Goal: Task Accomplishment & Management: Manage account settings

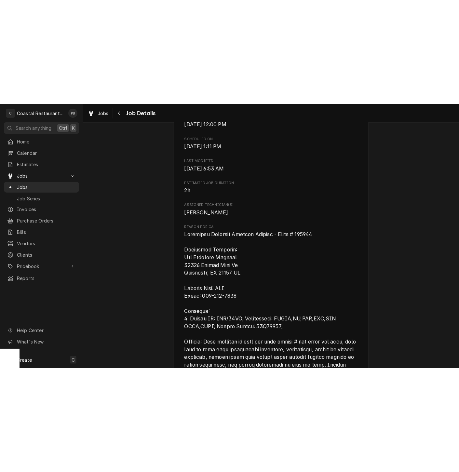
scroll to position [217, 0]
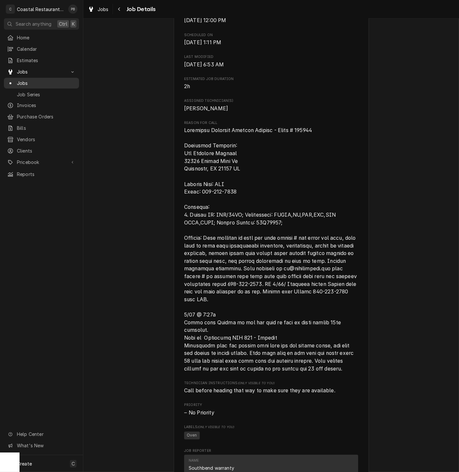
click at [30, 81] on span "Jobs" at bounding box center [46, 83] width 59 height 7
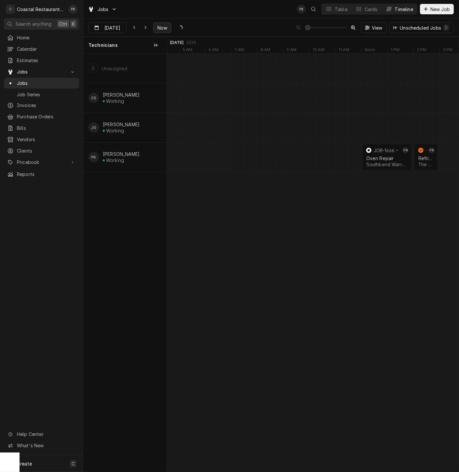
click at [158, 25] on span "Now" at bounding box center [162, 27] width 12 height 7
type input "[DATE]"
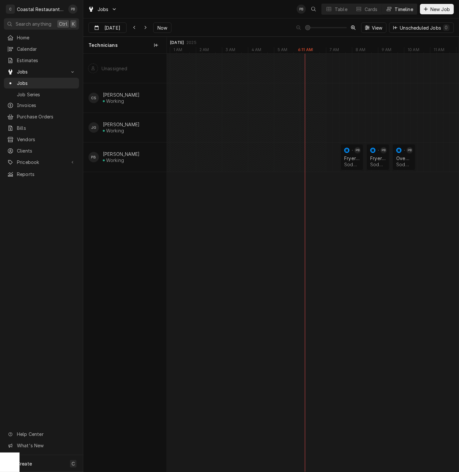
scroll to position [0, 7589]
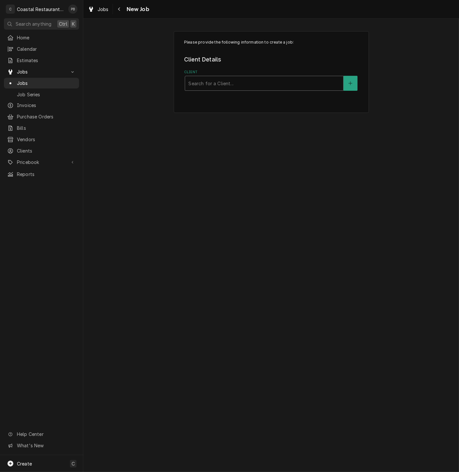
click at [239, 90] on div "Search for a Client..." at bounding box center [264, 83] width 158 height 14
type input "stat"
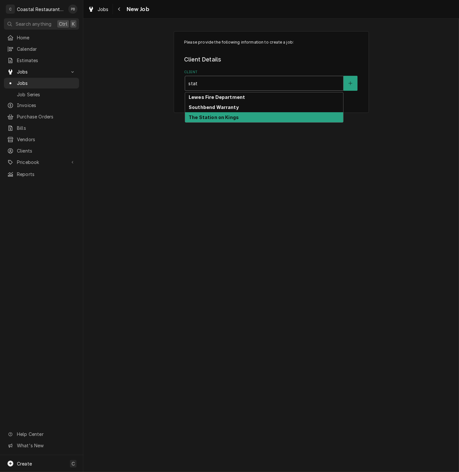
click at [234, 116] on strong "The Station on Kings" at bounding box center [214, 118] width 50 height 6
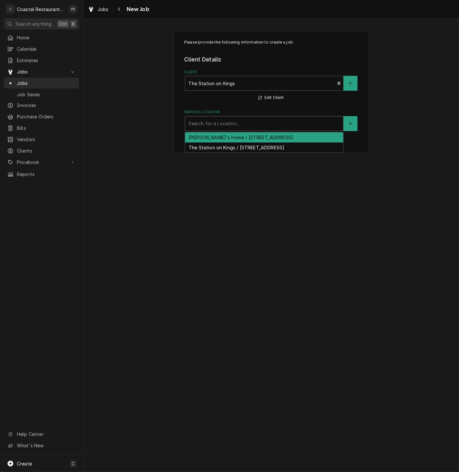
click at [242, 125] on div "Service Location" at bounding box center [264, 124] width 152 height 12
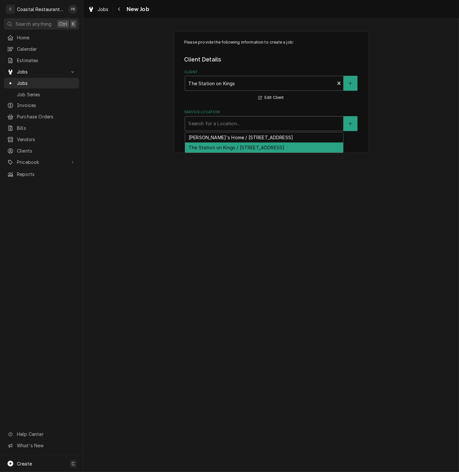
click at [234, 146] on div "The Station on Kings / [STREET_ADDRESS]" at bounding box center [264, 148] width 158 height 10
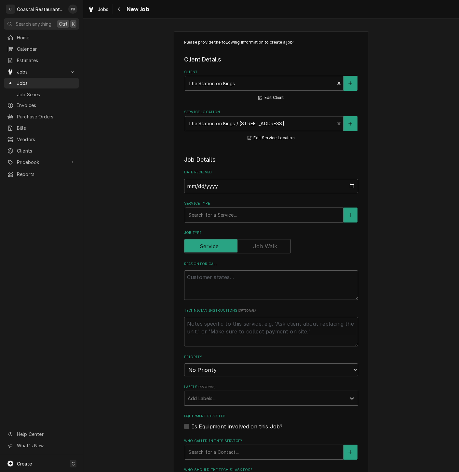
click at [218, 219] on div "Service Type" at bounding box center [264, 215] width 152 height 12
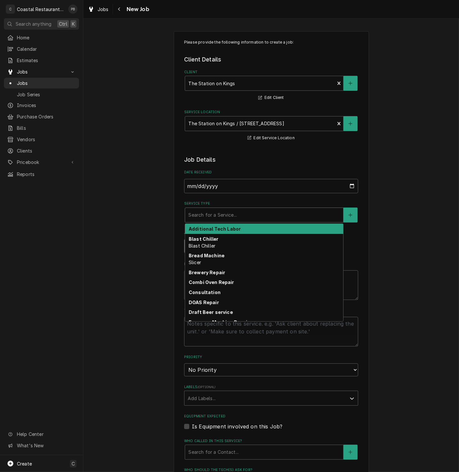
type textarea "x"
type input "r"
type textarea "x"
type input "re"
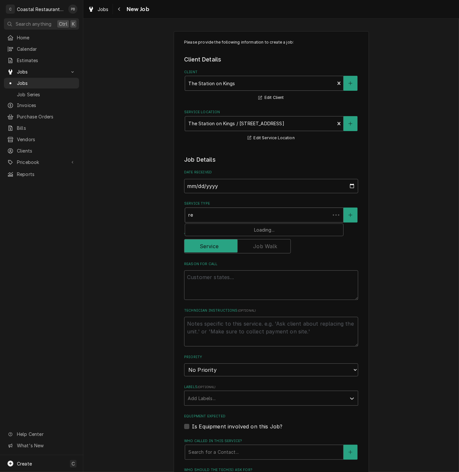
type textarea "x"
type input "rer"
type textarea "x"
type input "reri"
type textarea "x"
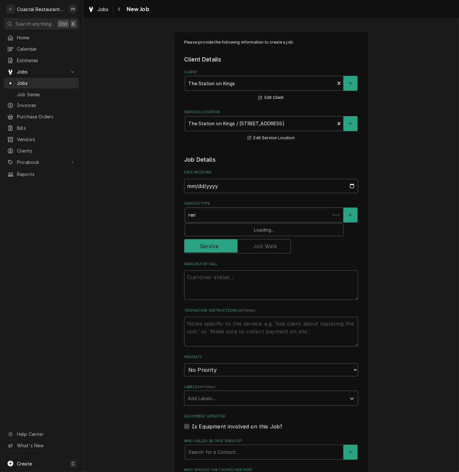
type input "rer"
type textarea "x"
type input "re"
type textarea "x"
type input "ref"
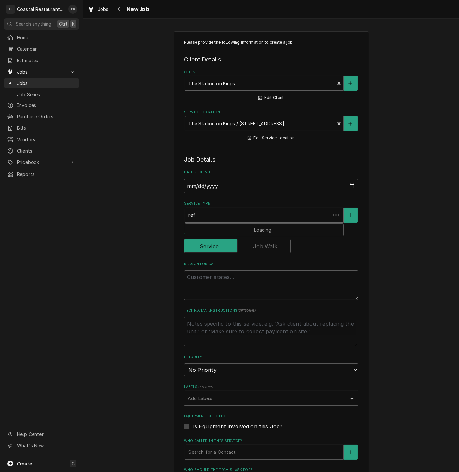
type textarea "x"
type input "refr"
type textarea "x"
type input "refri"
click at [215, 232] on strong "Refrigeration" at bounding box center [205, 229] width 33 height 6
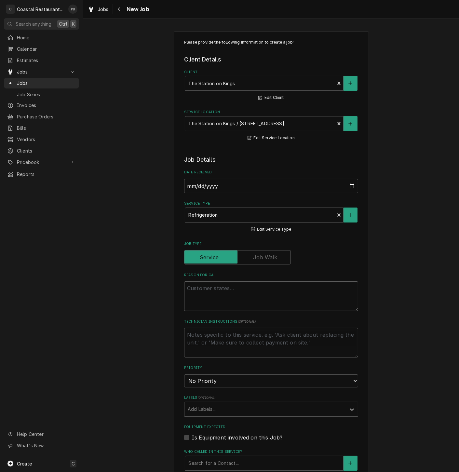
click at [204, 295] on textarea "Reason For Call" at bounding box center [271, 297] width 174 height 30
type textarea "x"
type textarea "s"
type textarea "x"
type textarea "sa"
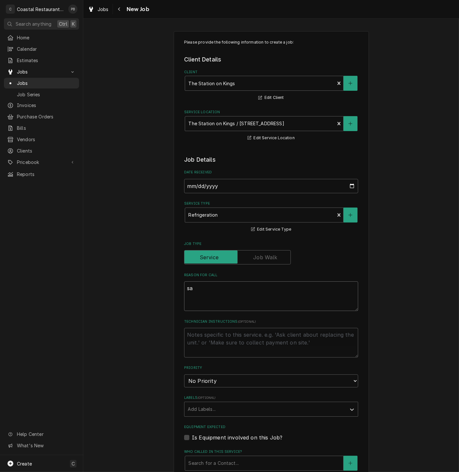
type textarea "x"
type textarea "sal"
type textarea "x"
type textarea "sala"
type textarea "x"
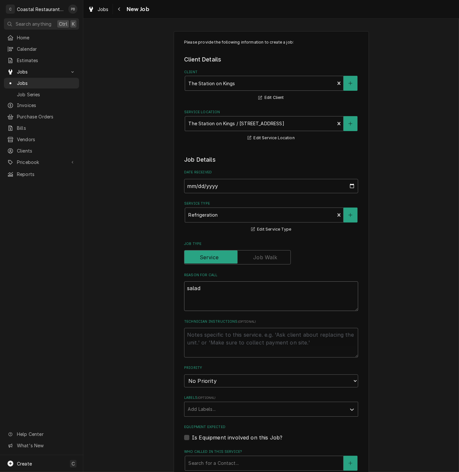
type textarea "salad"
type textarea "x"
type textarea "salad c"
type textarea "x"
type textarea "salad co"
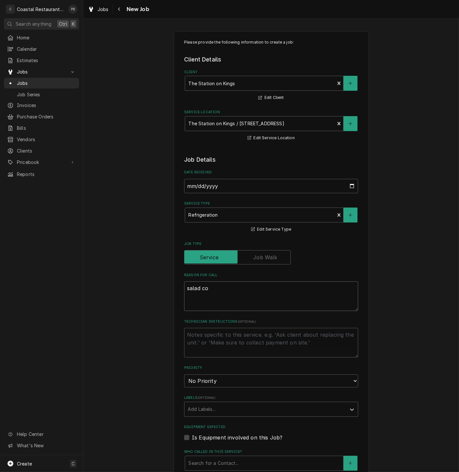
type textarea "x"
type textarea "salad coo"
type textarea "x"
type textarea "salad cool"
type textarea "x"
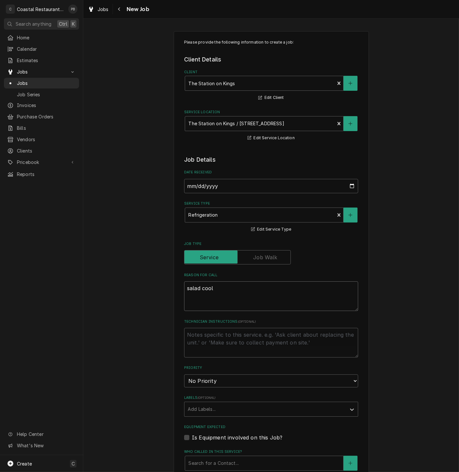
type textarea "salad coole"
type textarea "x"
type textarea "salad cooler"
type textarea "x"
type textarea "salad cooler"
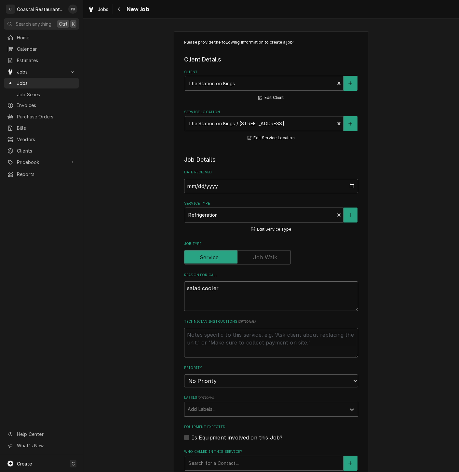
type textarea "x"
type textarea "salad cooler o"
type textarea "x"
type textarea "salad cooler on"
type textarea "x"
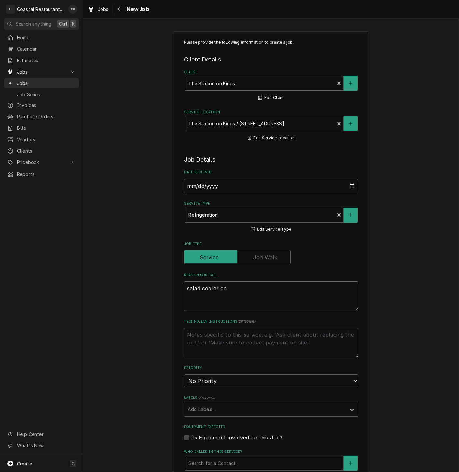
type textarea "salad cooler on"
type textarea "x"
type textarea "salad cooler on li"
type textarea "x"
type textarea "salad cooler on lin"
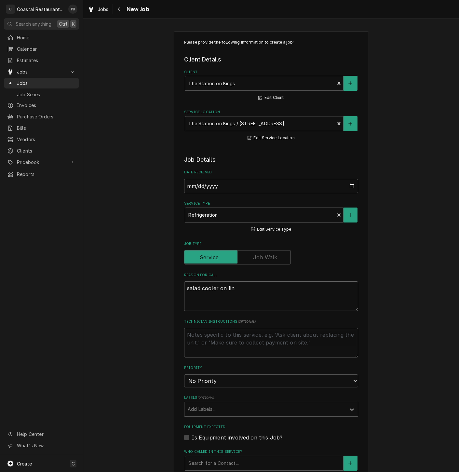
type textarea "x"
type textarea "salad cooler on line"
type textarea "x"
type textarea "salad cooler on line"
type textarea "x"
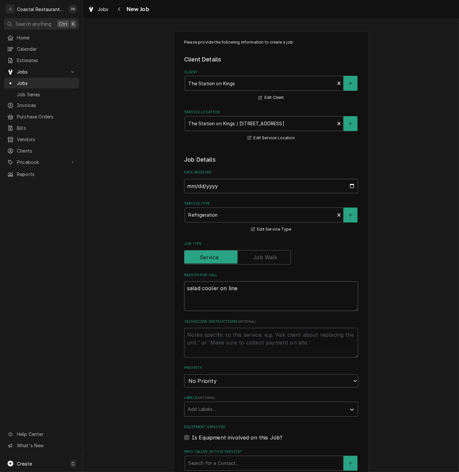
type textarea "salad cooler on line t"
type textarea "x"
type textarea "salad cooler on line tr"
type textarea "x"
type textarea "salad cooler on line tri"
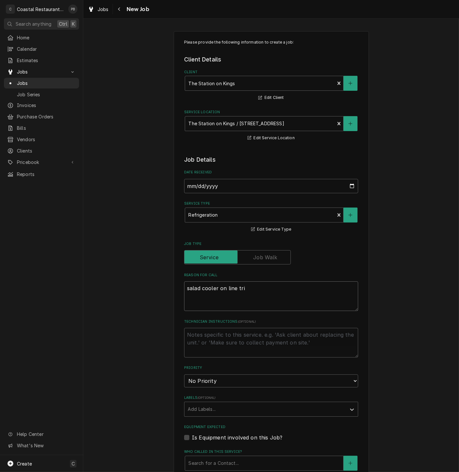
type textarea "x"
type textarea "salad cooler on line trip"
type textarea "x"
type textarea "salad cooler on line tripp"
type textarea "x"
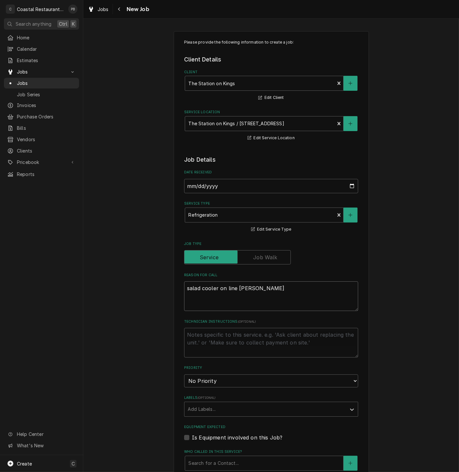
type textarea "salad cooler on line trippi"
type textarea "x"
type textarea "salad cooler on line trippin"
type textarea "x"
type textarea "salad cooler on line tripping"
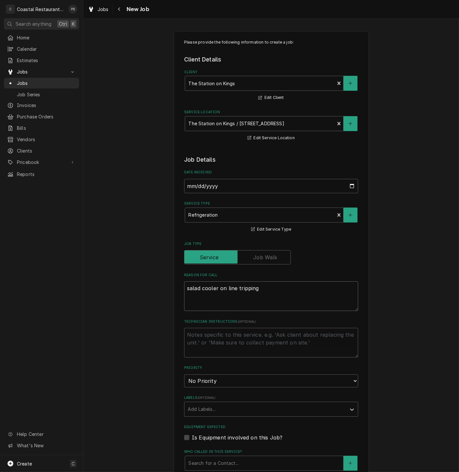
type textarea "x"
type textarea "salad cooler on line tripping"
type textarea "x"
type textarea "salad cooler on line tripping a"
type textarea "x"
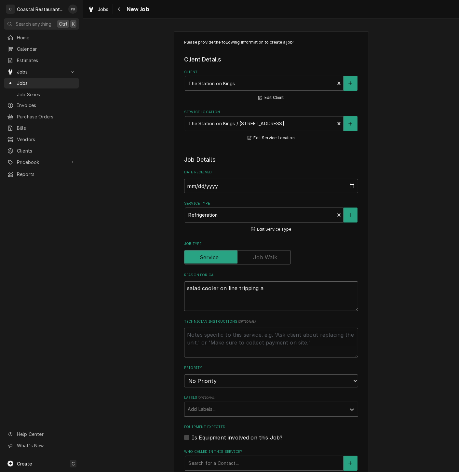
type textarea "salad cooler on line tripping"
type textarea "x"
type textarea "salad cooler on line tripping o"
type textarea "x"
type textarea "salad cooler on line tripping ou"
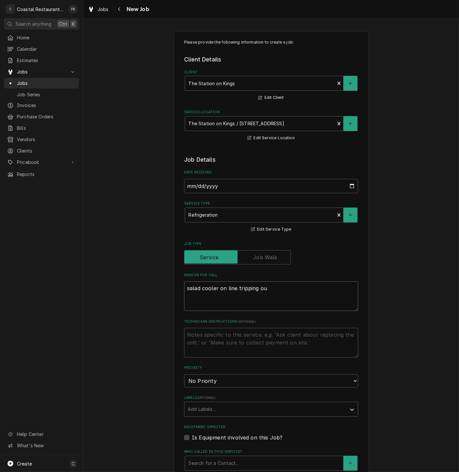
type textarea "x"
type textarea "salad cooler on line tripping out"
type textarea "x"
type textarea "salad cooler on line tripping outle"
type textarea "x"
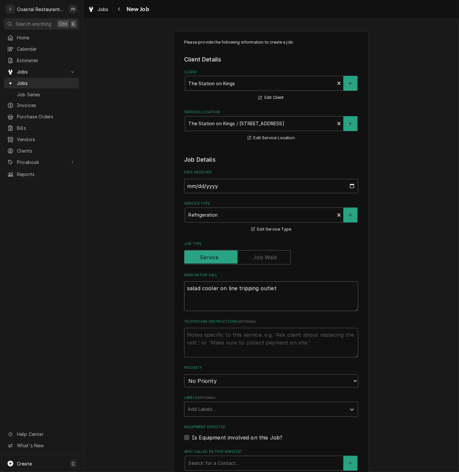
type textarea "salad cooler on line tripping outlet"
type textarea "x"
type textarea "salad cooler on line tripping outlet a"
type textarea "x"
type textarea "salad cooler on line tripping outlet and"
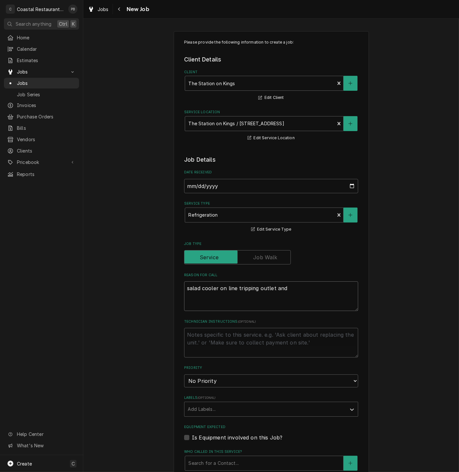
type textarea "x"
type textarea "salad cooler on line tripping outlet and"
type textarea "x"
type textarea "salad cooler on line tripping outlet and l"
type textarea "x"
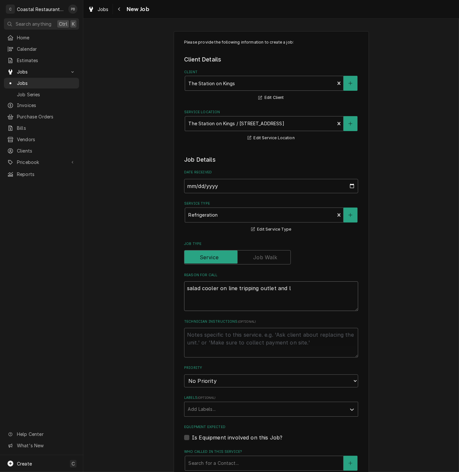
type textarea "salad cooler on line tripping outlet and le"
type textarea "x"
type textarea "salad cooler on line tripping outlet and lea"
type textarea "x"
type textarea "salad cooler on line tripping outlet and leak"
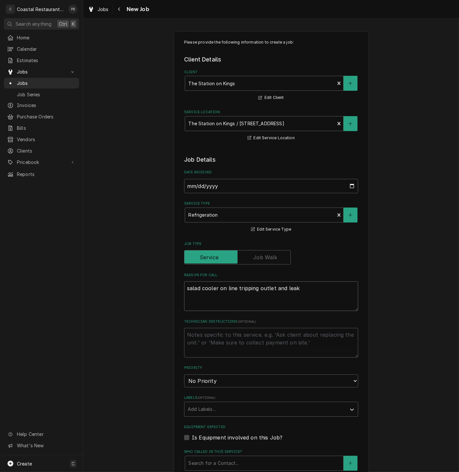
type textarea "x"
type textarea "salad cooler on line tripping outlet and leaki"
type textarea "x"
type textarea "salad cooler on line tripping outlet and leakin"
type textarea "x"
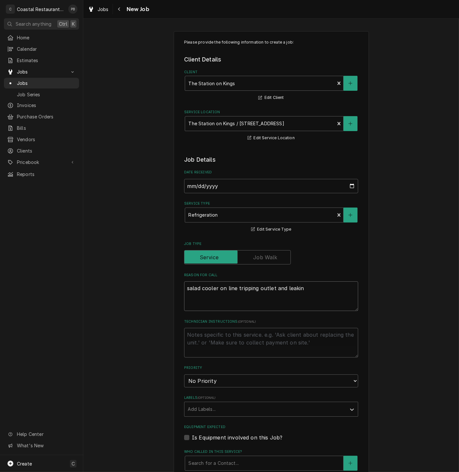
type textarea "salad cooler on line tripping outlet and leaking"
type textarea "x"
type textarea "salad cooler on line tripping outlet and leaking"
type textarea "x"
type textarea "salad cooler on line tripping outlet and leaking w"
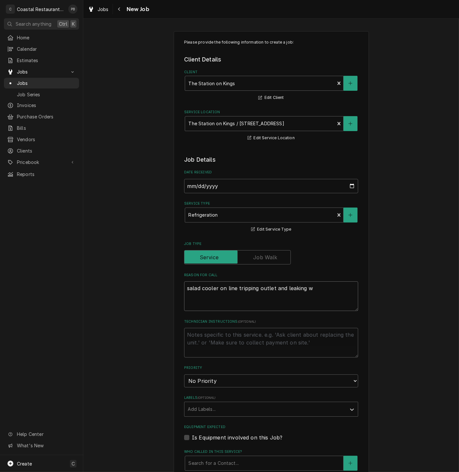
type textarea "x"
type textarea "salad cooler on line tripping outlet and leaking wa"
type textarea "x"
type textarea "salad cooler on line tripping outlet and leaking wat"
type textarea "x"
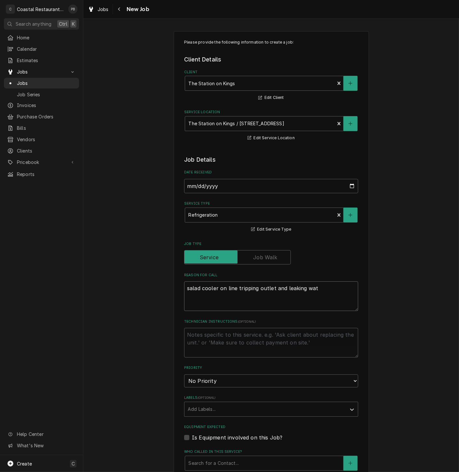
type textarea "salad cooler on line tripping outlet and leaking wate"
type textarea "x"
type textarea "salad cooler on line tripping outlet and leaking water"
type textarea "x"
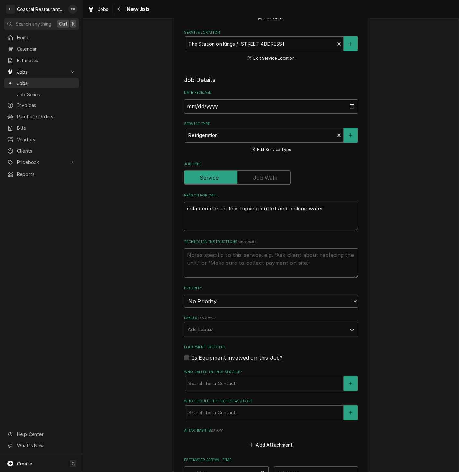
scroll to position [145, 0]
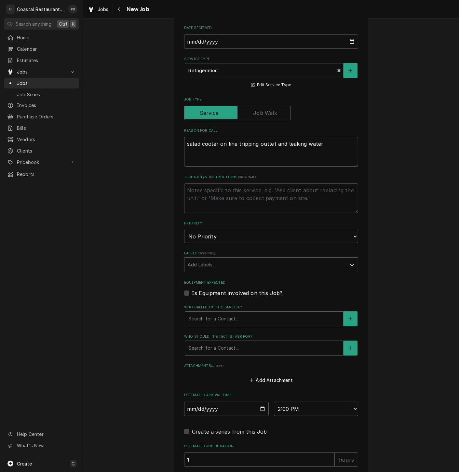
type textarea "salad cooler on line tripping outlet and leaking water"
click at [239, 314] on div "Who called in this service?" at bounding box center [264, 319] width 152 height 12
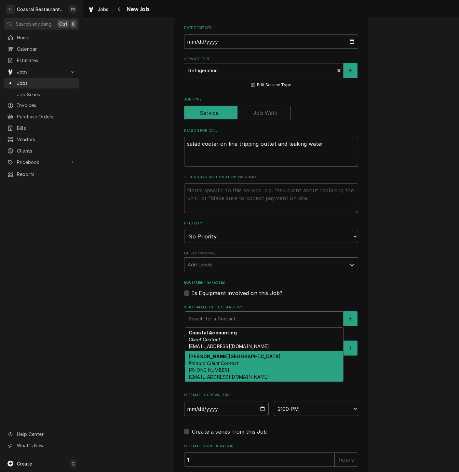
click at [210, 363] on em "Primary Client Contact" at bounding box center [214, 364] width 50 height 6
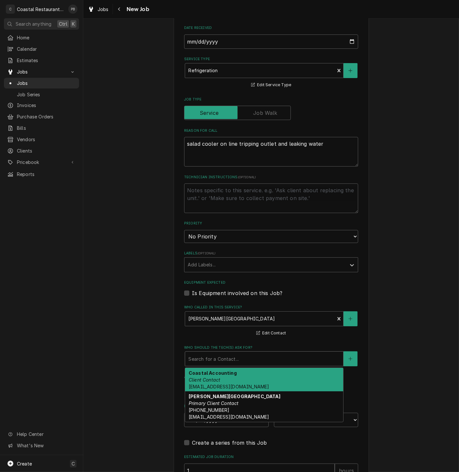
click at [226, 359] on div "Who should the tech(s) ask for?" at bounding box center [264, 359] width 152 height 12
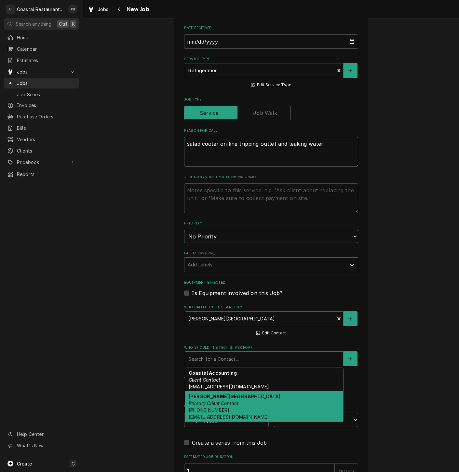
click at [229, 399] on div "Leisa Berlin Primary Client Contact (302) 542-3350 lberlin@thestationlewes.com" at bounding box center [264, 407] width 158 height 31
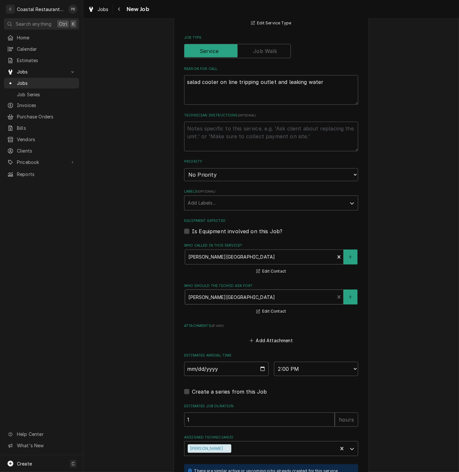
scroll to position [309, 0]
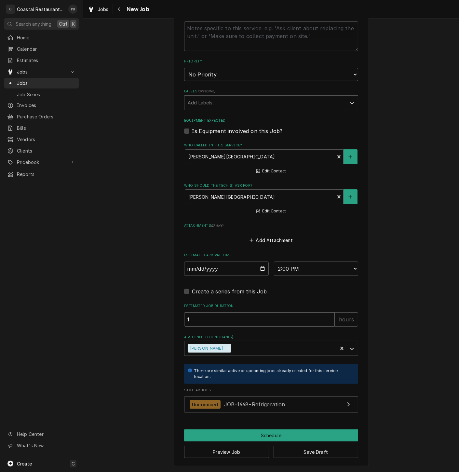
drag, startPoint x: 191, startPoint y: 321, endPoint x: 184, endPoint y: 322, distance: 7.2
click at [184, 322] on input "1" at bounding box center [259, 320] width 151 height 14
type textarea "x"
type input "2"
type textarea "x"
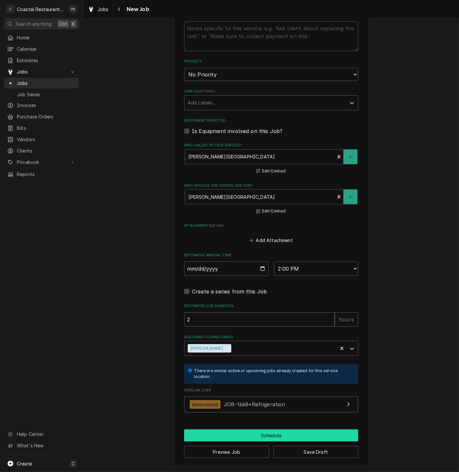
type input "2"
click at [255, 435] on button "Schedule" at bounding box center [271, 436] width 174 height 12
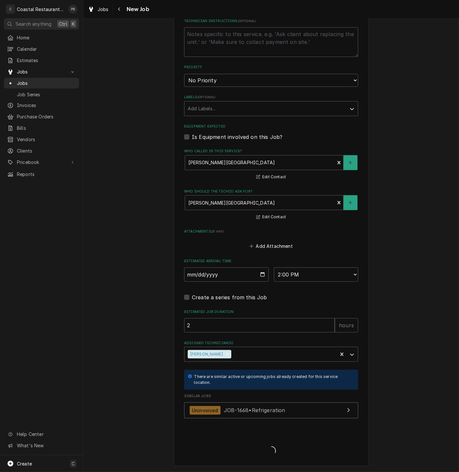
type textarea "x"
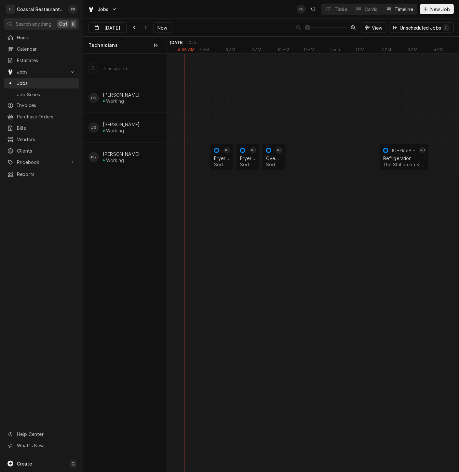
scroll to position [0, 5679]
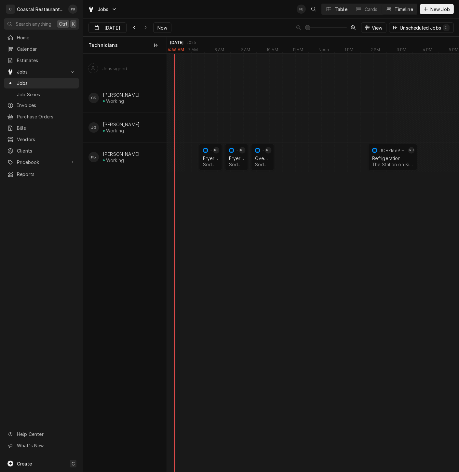
click at [335, 7] on div "Table" at bounding box center [341, 9] width 13 height 7
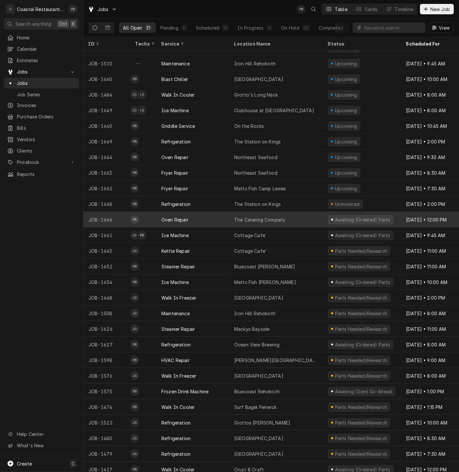
scroll to position [0, 0]
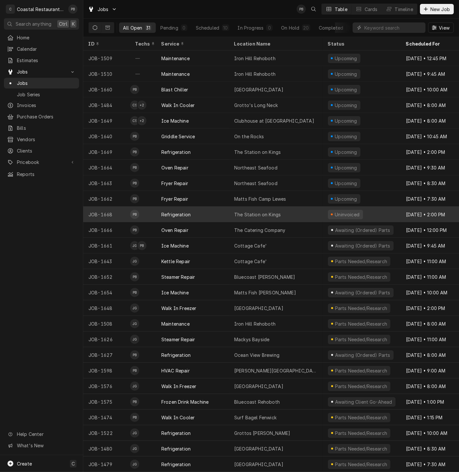
click at [221, 216] on div "Refrigeration" at bounding box center [192, 215] width 73 height 16
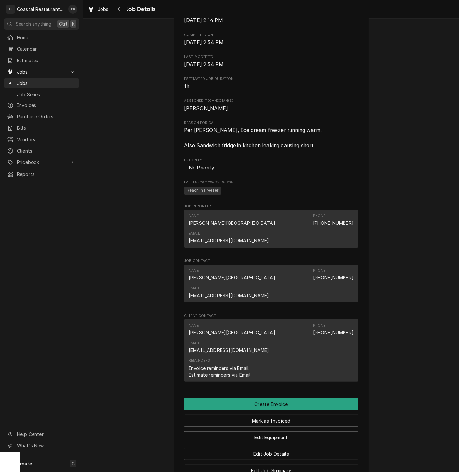
scroll to position [289, 0]
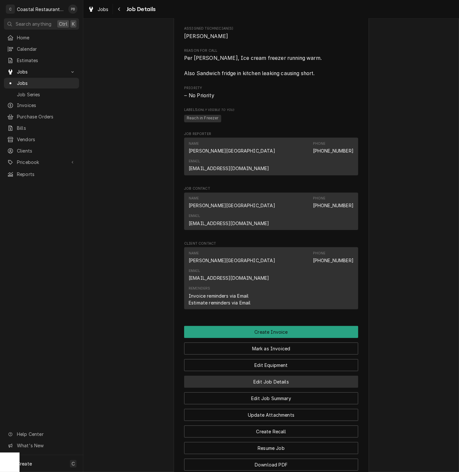
click at [285, 376] on button "Edit Job Details" at bounding box center [271, 382] width 174 height 12
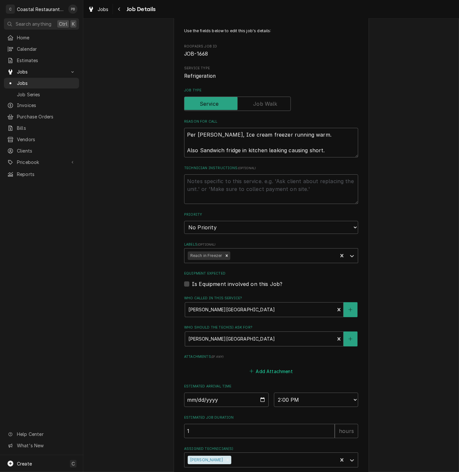
scroll to position [76, 0]
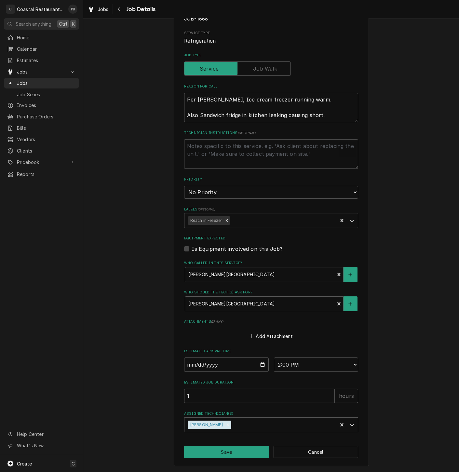
drag, startPoint x: 332, startPoint y: 114, endPoint x: 145, endPoint y: 113, distance: 187.8
click at [145, 113] on div "The Station on [GEOGRAPHIC_DATA] on Kings / [STREET_ADDRESS] Use the fields bel…" at bounding box center [271, 211] width 376 height 521
type textarea "x"
type textarea "Per [PERSON_NAME], Ice cream freezer running warm."
type textarea "x"
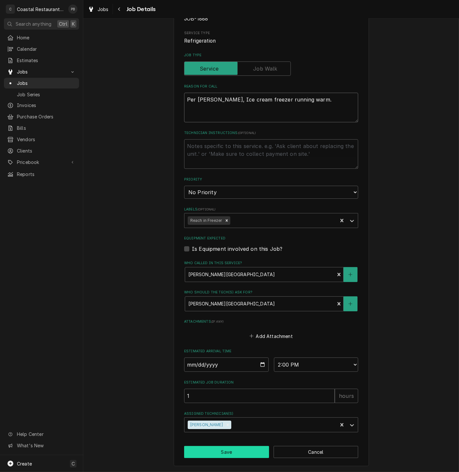
type textarea "Per [PERSON_NAME], Ice cream freezer running warm."
click at [241, 454] on button "Save" at bounding box center [226, 452] width 85 height 12
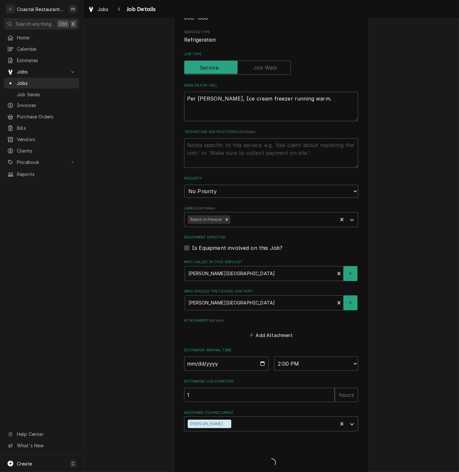
type textarea "x"
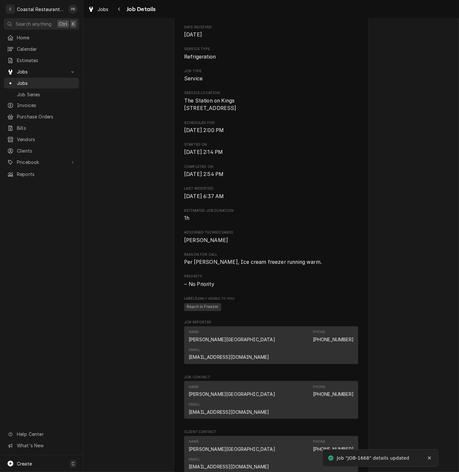
scroll to position [253, 0]
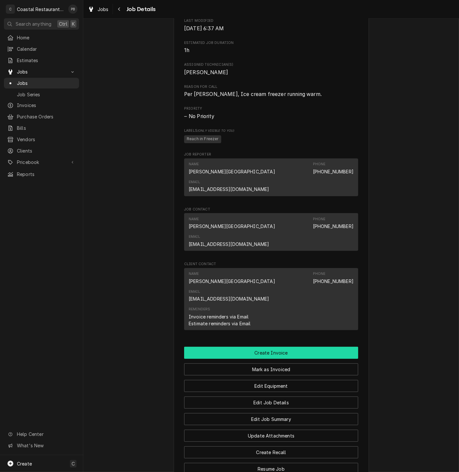
click at [261, 347] on button "Create Invoice" at bounding box center [271, 353] width 174 height 12
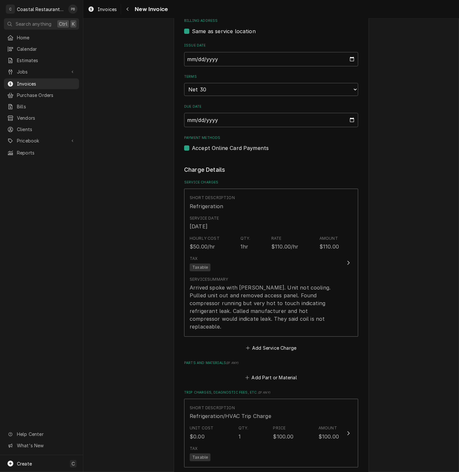
scroll to position [217, 0]
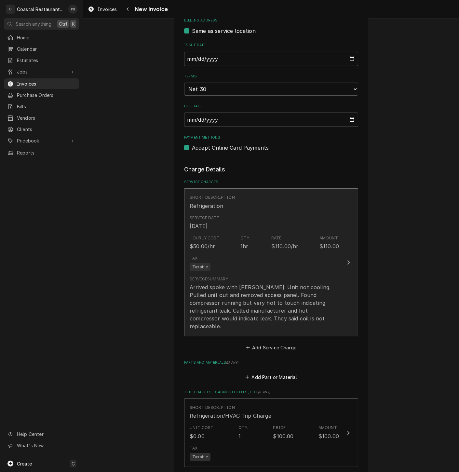
click at [335, 252] on div "Hourly Cost $50.00/hr Qty. 1hr Rate $110.00/hr Amount $110.00" at bounding box center [264, 243] width 149 height 20
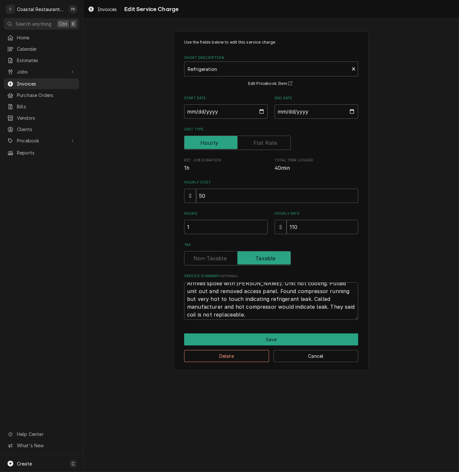
scroll to position [7, 0]
click at [275, 300] on textarea "Arrived spoke with Laura. Unit not cooling. Pulled unit out and removed access …" at bounding box center [271, 301] width 174 height 37
type textarea "x"
type textarea "Arrived spoke with Laura. Unit not cooling. Pulled unit out and removed access …"
type textarea "x"
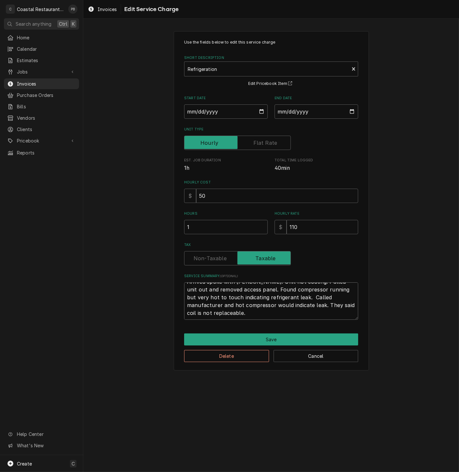
type textarea "Arrived spoke with Laura. Unit not cooling. Pulled unit out and removed access …"
type textarea "x"
type textarea "Arrived spoke with Laura. Unit not cooling. Pulled unit out and removed access …"
type textarea "x"
type textarea "Arrived spoke with Laura. Unit not cooling. Pulled unit out and removed access …"
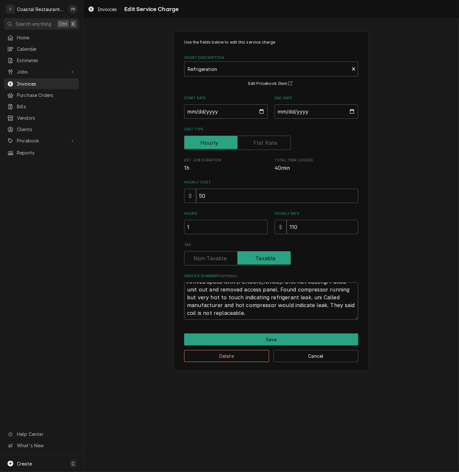
type textarea "x"
type textarea "Arrived spoke with Laura. Unit not cooling. Pulled unit out and removed access …"
type textarea "x"
type textarea "Arrived spoke with Laura. Unit not cooling. Pulled unit out and removed access …"
type textarea "x"
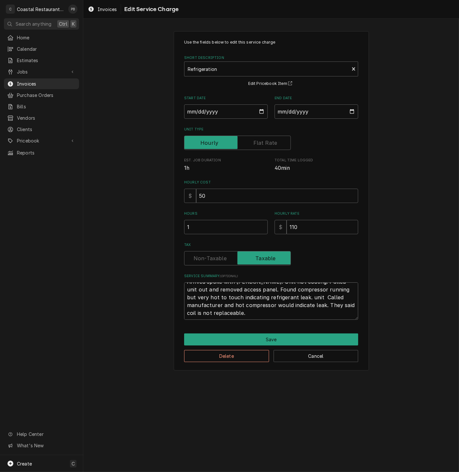
type textarea "Arrived spoke with Laura. Unit not cooling. Pulled unit out and removed access …"
type textarea "x"
type textarea "Arrived spoke with Laura. Unit not cooling. Pulled unit out and removed access …"
type textarea "x"
type textarea "Arrived spoke with Laura. Unit not cooling. Pulled unit out and removed access …"
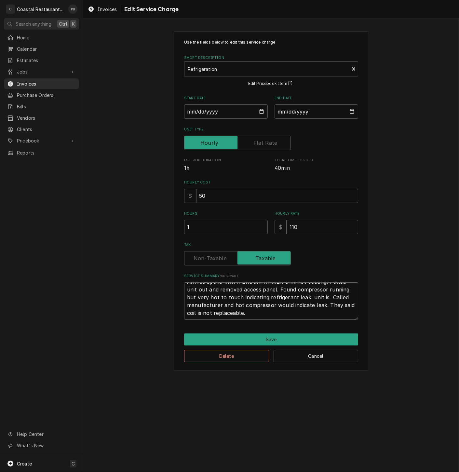
scroll to position [0, 0]
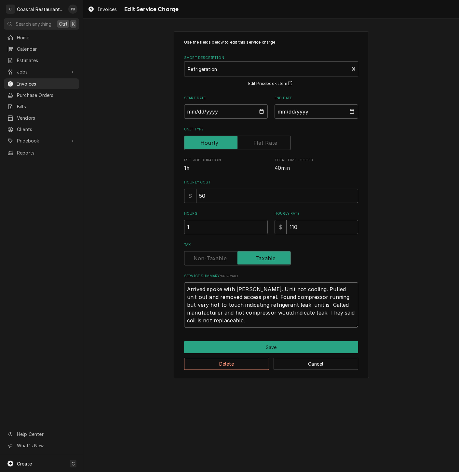
type textarea "x"
type textarea "Arrived spoke with Laura. Unit not cooling. Pulled unit out and removed access …"
type textarea "x"
type textarea "Arrived spoke with Laura. Unit not cooling. Pulled unit out and removed access …"
type textarea "x"
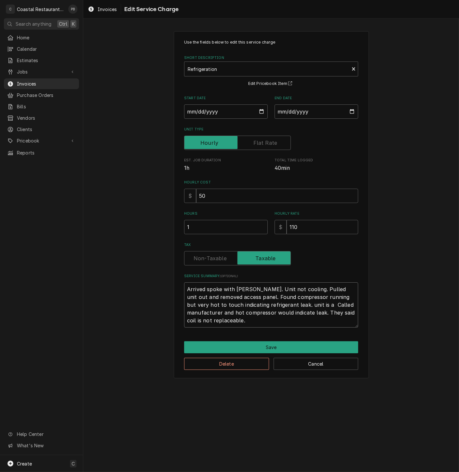
type textarea "Arrived spoke with Laura. Unit not cooling. Pulled unit out and removed access …"
type textarea "x"
type textarea "Arrived spoke with Laura. Unit not cooling. Pulled unit out and removed access …"
type textarea "x"
type textarea "Arrived spoke with Laura. Unit not cooling. Pulled unit out and removed access …"
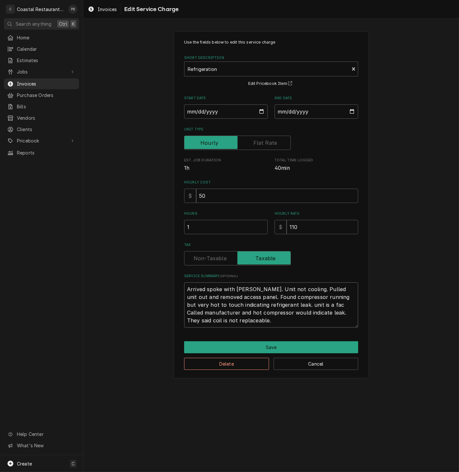
type textarea "x"
type textarea "Arrived spoke with Laura. Unit not cooling. Pulled unit out and removed access …"
type textarea "x"
type textarea "Arrived spoke with Laura. Unit not cooling. Pulled unit out and removed access …"
type textarea "x"
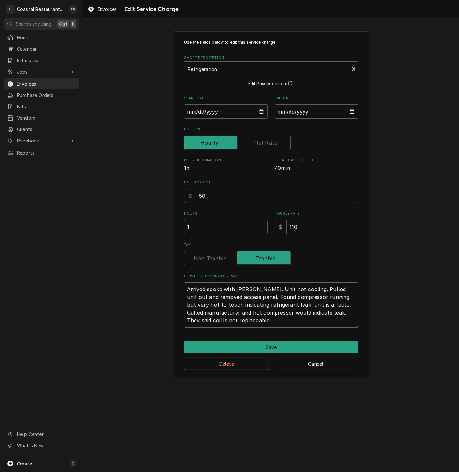
type textarea "Arrived spoke with Laura. Unit not cooling. Pulled unit out and removed access …"
type textarea "x"
type textarea "Arrived spoke with Laura. Unit not cooling. Pulled unit out and removed access …"
type textarea "x"
type textarea "Arrived spoke with Laura. Unit not cooling. Pulled unit out and removed access …"
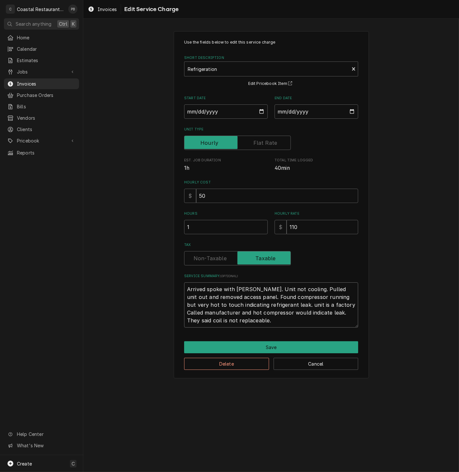
type textarea "x"
type textarea "Arrived spoke with Laura. Unit not cooling. Pulled unit out and removed access …"
type textarea "x"
type textarea "Arrived spoke with Laura. Unit not cooling. Pulled unit out and removed access …"
type textarea "x"
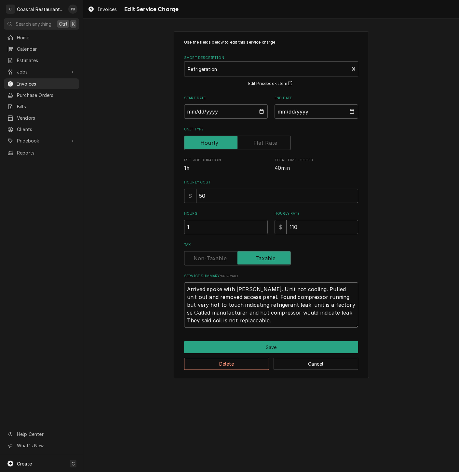
type textarea "Arrived spoke with Laura. Unit not cooling. Pulled unit out and removed access …"
type textarea "x"
type textarea "Arrived spoke with Laura. Unit not cooling. Pulled unit out and removed access …"
type textarea "x"
type textarea "Arrived spoke with Laura. Unit not cooling. Pulled unit out and removed access …"
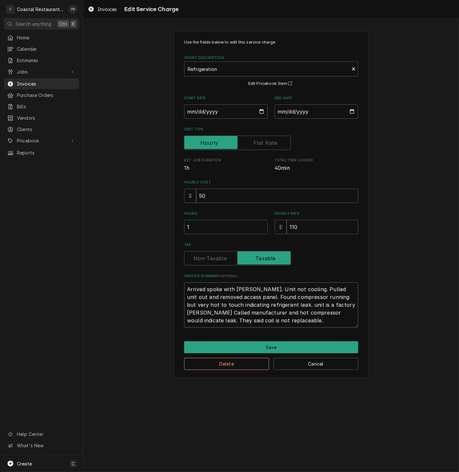
type textarea "x"
type textarea "Arrived spoke with Laura. Unit not cooling. Pulled unit out and removed access …"
type textarea "x"
type textarea "Arrived spoke with Laura. Unit not cooling. Pulled unit out and removed access …"
type textarea "x"
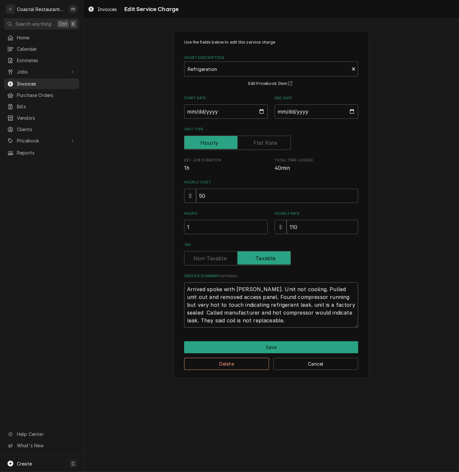
type textarea "Arrived spoke with Laura. Unit not cooling. Pulled unit out and removed access …"
type textarea "x"
type textarea "Arrived spoke with Laura. Unit not cooling. Pulled unit out and removed access …"
type textarea "x"
type textarea "Arrived spoke with Laura. Unit not cooling. Pulled unit out and removed access …"
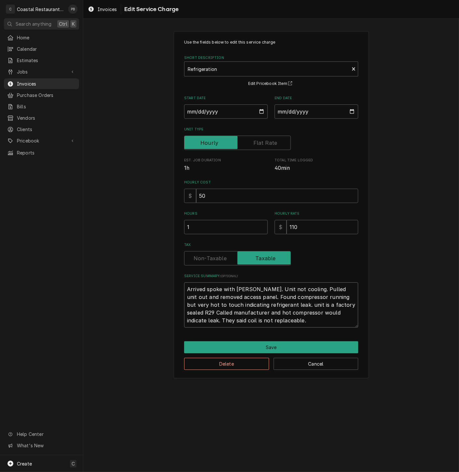
type textarea "x"
type textarea "Arrived spoke with Laura. Unit not cooling. Pulled unit out and removed access …"
type textarea "x"
type textarea "Arrived spoke with Laura. Unit not cooling. Pulled unit out and removed access …"
type textarea "x"
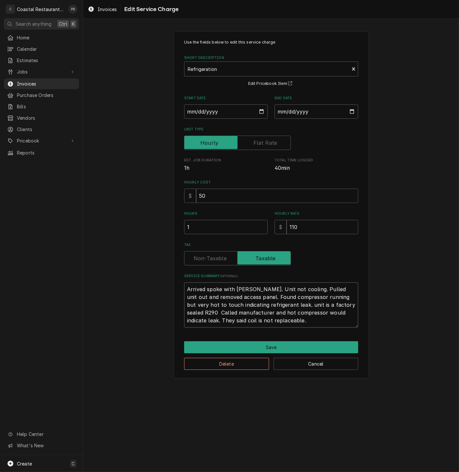
type textarea "Arrived spoke with Laura. Unit not cooling. Pulled unit out and removed access …"
type textarea "x"
type textarea "Arrived spoke with Laura. Unit not cooling. Pulled unit out and removed access …"
type textarea "x"
type textarea "Arrived spoke with Laura. Unit not cooling. Pulled unit out and removed access …"
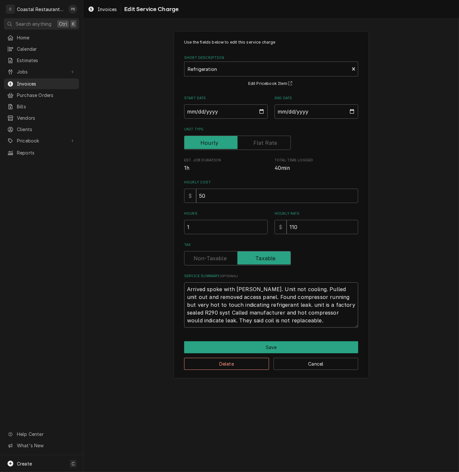
type textarea "x"
type textarea "Arrived spoke with Laura. Unit not cooling. Pulled unit out and removed access …"
type textarea "x"
type textarea "Arrived spoke with Laura. Unit not cooling. Pulled unit out and removed access …"
type textarea "x"
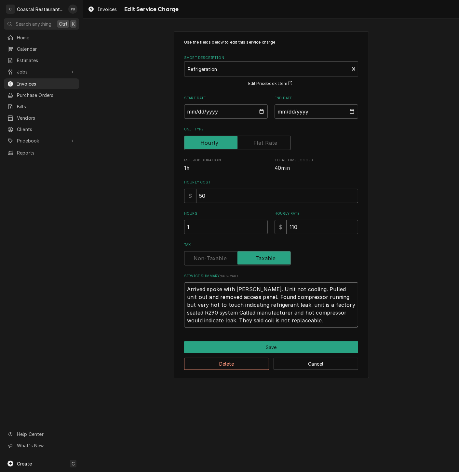
type textarea "Arrived spoke with Laura. Unit not cooling. Pulled unit out and removed access …"
type textarea "x"
type textarea "Arrived spoke with Laura. Unit not cooling. Pulled unit out and removed access …"
type textarea "x"
type textarea "Arrived spoke with Laura. Unit not cooling. Pulled unit out and removed access …"
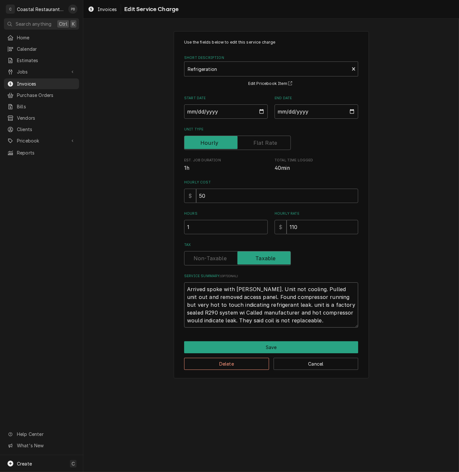
type textarea "x"
type textarea "Arrived spoke with Laura. Unit not cooling. Pulled unit out and removed access …"
type textarea "x"
type textarea "Arrived spoke with Laura. Unit not cooling. Pulled unit out and removed access …"
type textarea "x"
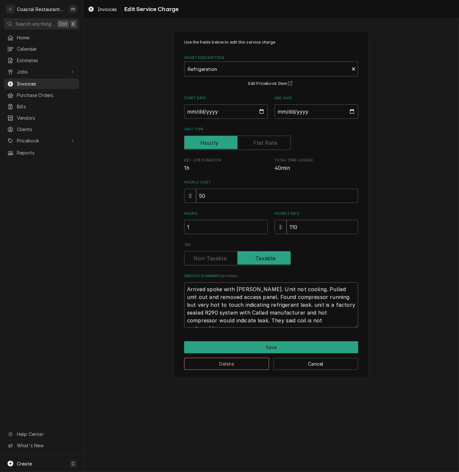
type textarea "Arrived spoke with Laura. Unit not cooling. Pulled unit out and removed access …"
type textarea "x"
type textarea "Arrived spoke with Laura. Unit not cooling. Pulled unit out and removed access …"
type textarea "x"
type textarea "Arrived spoke with Laura. Unit not cooling. Pulled unit out and removed access …"
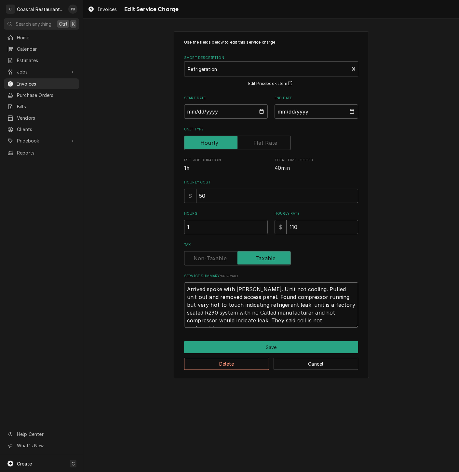
type textarea "x"
type textarea "Arrived spoke with Laura. Unit not cooling. Pulled unit out and removed access …"
type textarea "x"
type textarea "Arrived spoke with Laura. Unit not cooling. Pulled unit out and removed access …"
type textarea "x"
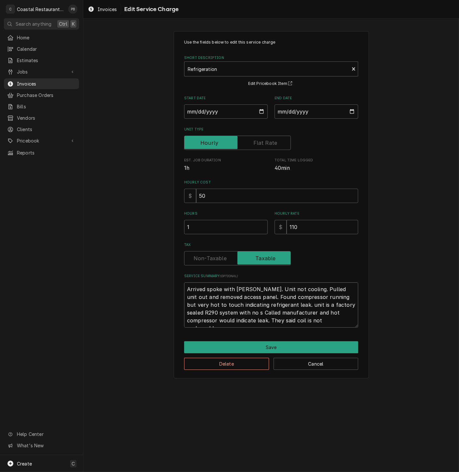
type textarea "Arrived spoke with Laura. Unit not cooling. Pulled unit out and removed access …"
type textarea "x"
type textarea "Arrived spoke with Laura. Unit not cooling. Pulled unit out and removed access …"
type textarea "x"
type textarea "Arrived spoke with Laura. Unit not cooling. Pulled unit out and removed access …"
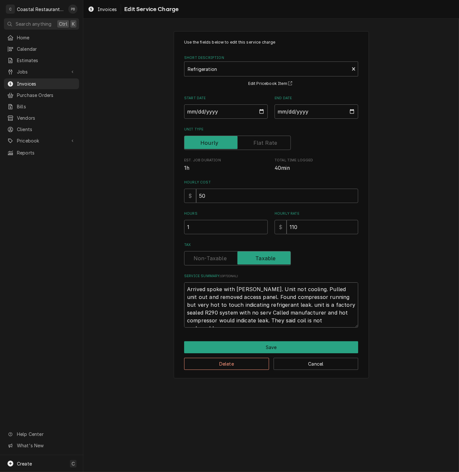
type textarea "x"
type textarea "Arrived spoke with Laura. Unit not cooling. Pulled unit out and removed access …"
type textarea "x"
type textarea "Arrived spoke with Laura. Unit not cooling. Pulled unit out and removed access …"
type textarea "x"
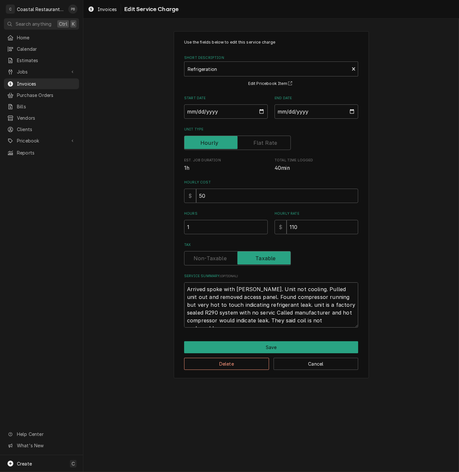
type textarea "Arrived spoke with Laura. Unit not cooling. Pulled unit out and removed access …"
type textarea "x"
type textarea "Arrived spoke with Laura. Unit not cooling. Pulled unit out and removed access …"
type textarea "x"
type textarea "Arrived spoke with Laura. Unit not cooling. Pulled unit out and removed access …"
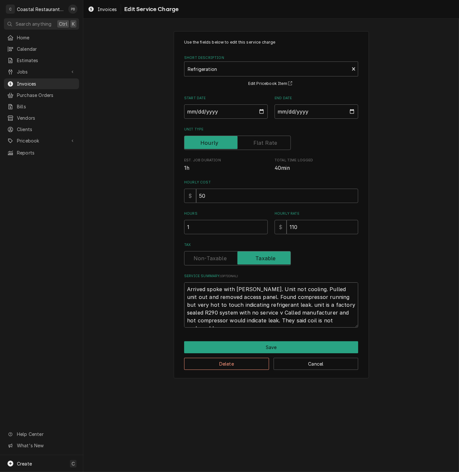
type textarea "x"
type textarea "Arrived spoke with Laura. Unit not cooling. Pulled unit out and removed access …"
type textarea "x"
type textarea "Arrived spoke with Laura. Unit not cooling. Pulled unit out and removed access …"
type textarea "x"
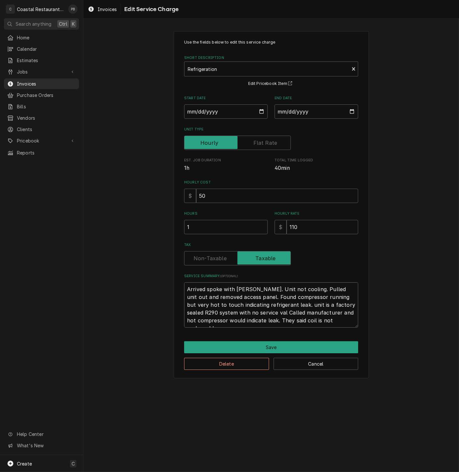
type textarea "Arrived spoke with Laura. Unit not cooling. Pulled unit out and removed access …"
type textarea "x"
type textarea "Arrived spoke with Laura. Unit not cooling. Pulled unit out and removed access …"
type textarea "x"
type textarea "Arrived spoke with Laura. Unit not cooling. Pulled unit out and removed access …"
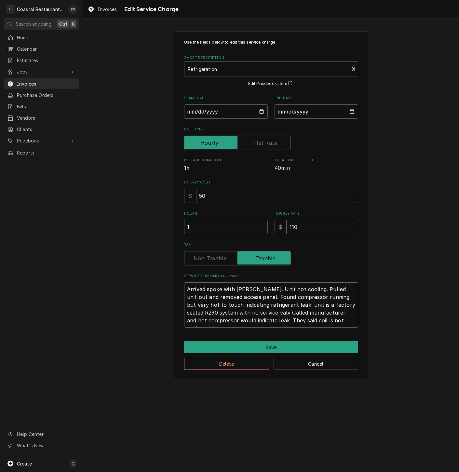
type textarea "x"
type textarea "Arrived spoke with Laura. Unit not cooling. Pulled unit out and removed access …"
type textarea "x"
type textarea "Arrived spoke with Laura. Unit not cooling. Pulled unit out and removed access …"
type textarea "x"
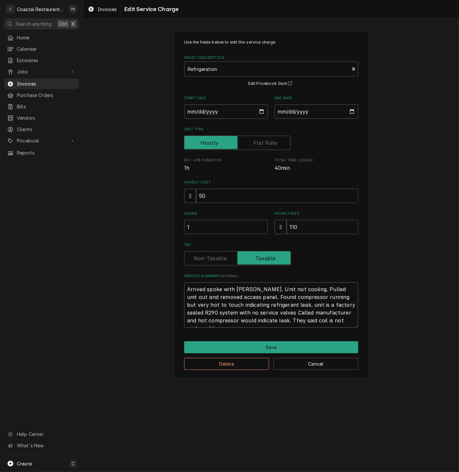
type textarea "Arrived spoke with Laura. Unit not cooling. Pulled unit out and removed access …"
type textarea "x"
type textarea "Arrived spoke with Laura. Unit not cooling. Pulled unit out and removed access …"
type textarea "x"
type textarea "Arrived spoke with Laura. Unit not cooling. Pulled unit out and removed access …"
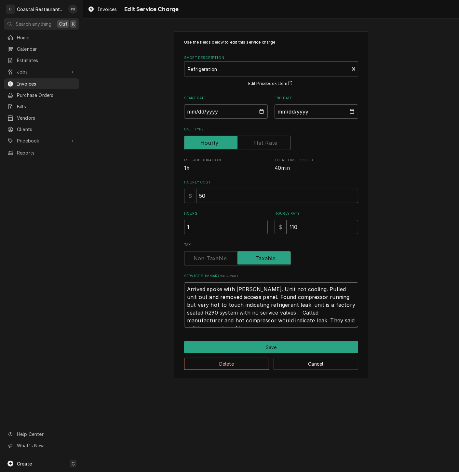
type textarea "x"
type textarea "Arrived spoke with Laura. Unit not cooling. Pulled unit out and removed access …"
type textarea "x"
type textarea "Arrived spoke with Laura. Unit not cooling. Pulled unit out and removed access …"
type textarea "x"
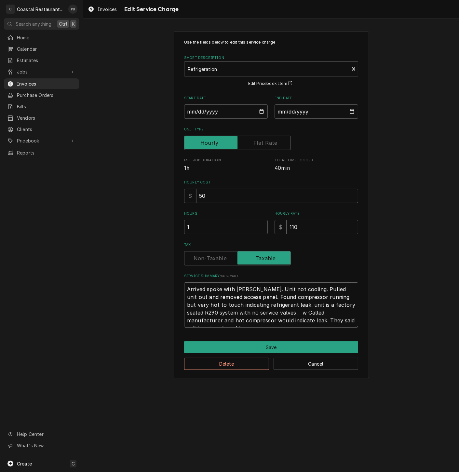
type textarea "Arrived spoke with Laura. Unit not cooling. Pulled unit out and removed access …"
type textarea "x"
type textarea "Arrived spoke with Laura. Unit not cooling. Pulled unit out and removed access …"
type textarea "x"
type textarea "Arrived spoke with Laura. Unit not cooling. Pulled unit out and removed access …"
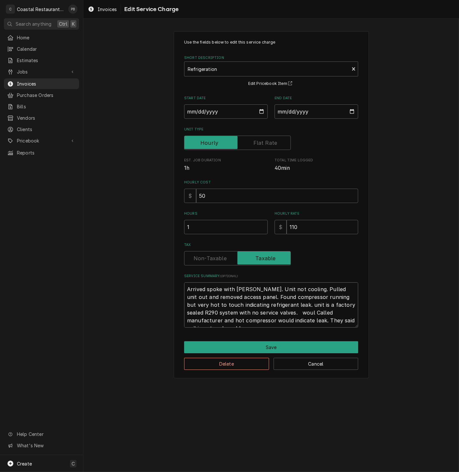
type textarea "x"
type textarea "Arrived spoke with Laura. Unit not cooling. Pulled unit out and removed access …"
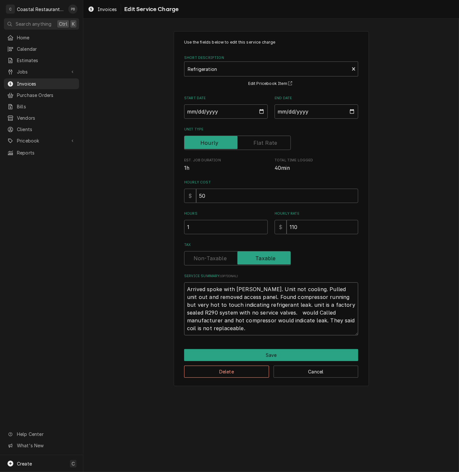
type textarea "x"
type textarea "Arrived spoke with Laura. Unit not cooling. Pulled unit out and removed access …"
type textarea "x"
type textarea "Arrived spoke with Laura. Unit not cooling. Pulled unit out and removed access …"
type textarea "x"
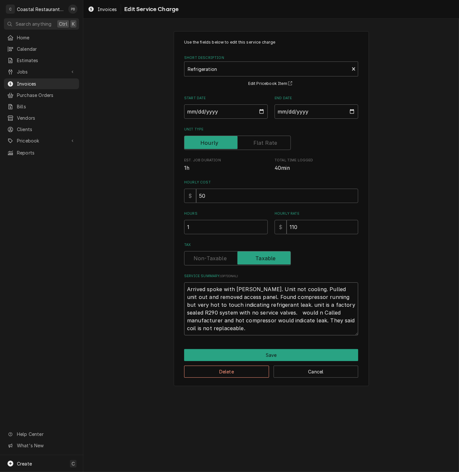
type textarea "Arrived spoke with Laura. Unit not cooling. Pulled unit out and removed access …"
type textarea "x"
type textarea "Arrived spoke with Laura. Unit not cooling. Pulled unit out and removed access …"
type textarea "x"
type textarea "Arrived spoke with Laura. Unit not cooling. Pulled unit out and removed access …"
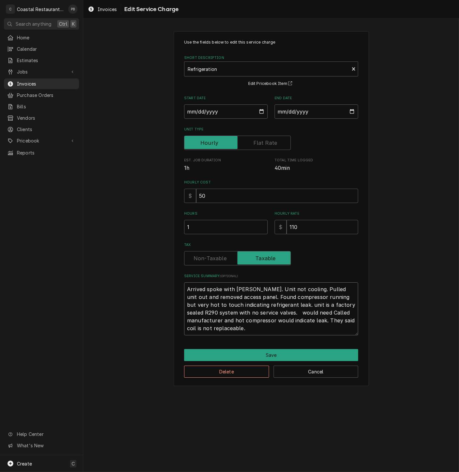
type textarea "x"
type textarea "Arrived spoke with Laura. Unit not cooling. Pulled unit out and removed access …"
type textarea "x"
type textarea "Arrived spoke with Laura. Unit not cooling. Pulled unit out and removed access …"
type textarea "x"
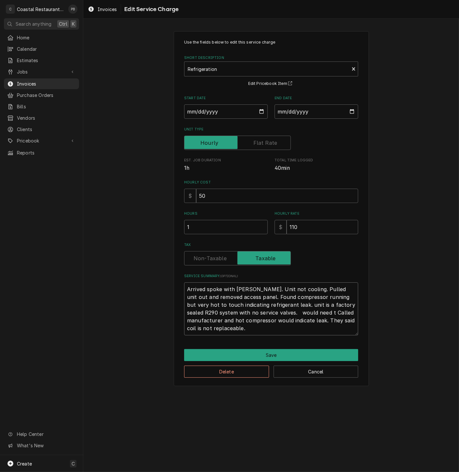
type textarea "Arrived spoke with Laura. Unit not cooling. Pulled unit out and removed access …"
type textarea "x"
type textarea "Arrived spoke with Laura. Unit not cooling. Pulled unit out and removed access …"
type textarea "x"
type textarea "Arrived spoke with Laura. Unit not cooling. Pulled unit out and removed access …"
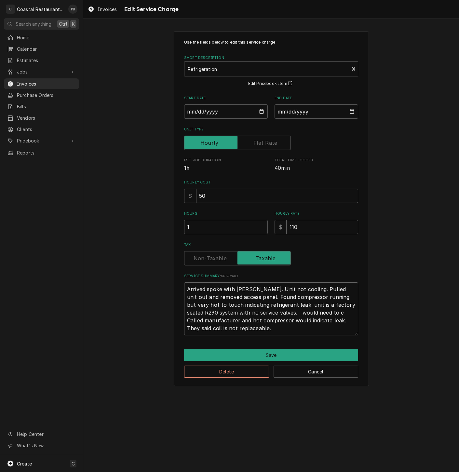
type textarea "x"
type textarea "Arrived spoke with Laura. Unit not cooling. Pulled unit out and removed access …"
type textarea "x"
type textarea "Arrived spoke with Laura. Unit not cooling. Pulled unit out and removed access …"
type textarea "x"
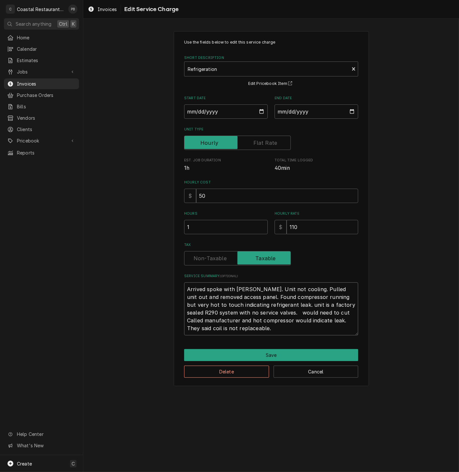
type textarea "Arrived spoke with Laura. Unit not cooling. Pulled unit out and removed access …"
type textarea "x"
type textarea "Arrived spoke with Laura. Unit not cooling. Pulled unit out and removed access …"
type textarea "x"
type textarea "Arrived spoke with Laura. Unit not cooling. Pulled unit out and removed access …"
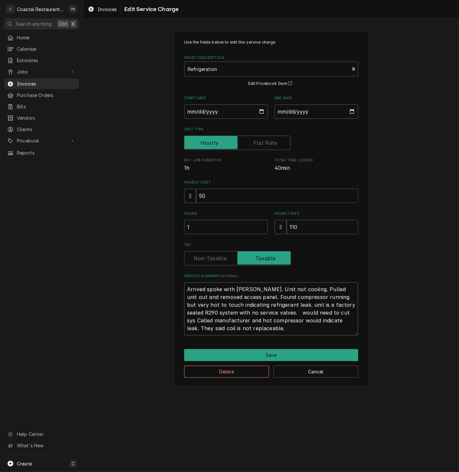
type textarea "x"
type textarea "Arrived spoke with Laura. Unit not cooling. Pulled unit out and removed access …"
type textarea "x"
type textarea "Arrived spoke with Laura. Unit not cooling. Pulled unit out and removed access …"
type textarea "x"
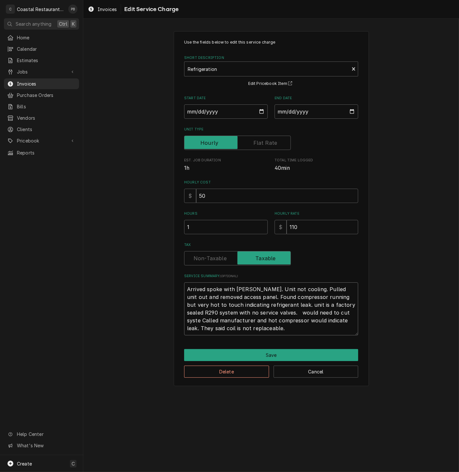
type textarea "Arrived spoke with Laura. Unit not cooling. Pulled unit out and removed access …"
type textarea "x"
type textarea "Arrived spoke with Laura. Unit not cooling. Pulled unit out and removed access …"
type textarea "x"
type textarea "Arrived spoke with Laura. Unit not cooling. Pulled unit out and removed access …"
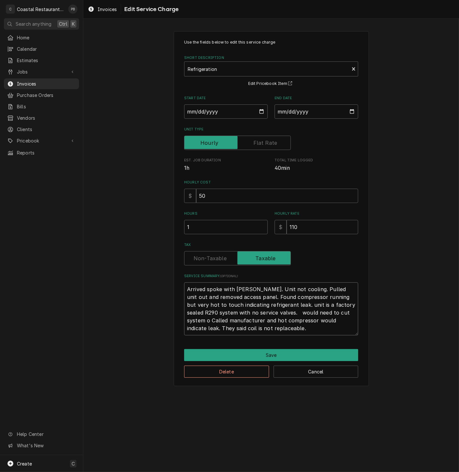
type textarea "x"
type textarea "Arrived spoke with Laura. Unit not cooling. Pulled unit out and removed access …"
type textarea "x"
type textarea "Arrived spoke with Laura. Unit not cooling. Pulled unit out and removed access …"
type textarea "x"
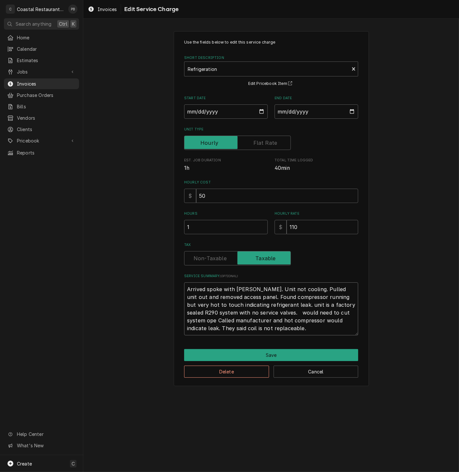
type textarea "Arrived spoke with Laura. Unit not cooling. Pulled unit out and removed access …"
type textarea "x"
type textarea "Arrived spoke with Laura. Unit not cooling. Pulled unit out and removed access …"
type textarea "x"
type textarea "Arrived spoke with Laura. Unit not cooling. Pulled unit out and removed access …"
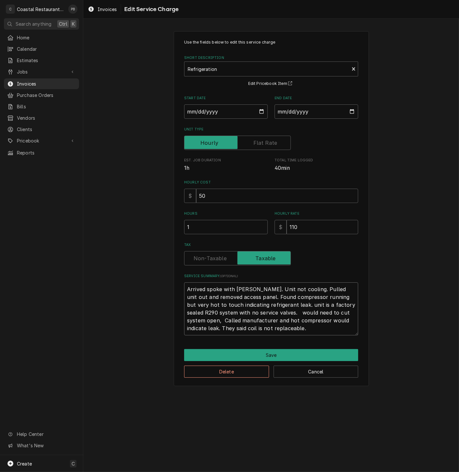
type textarea "x"
type textarea "Arrived spoke with Laura. Unit not cooling. Pulled unit out and removed access …"
type textarea "x"
type textarea "Arrived spoke with Laura. Unit not cooling. Pulled unit out and removed access …"
type textarea "x"
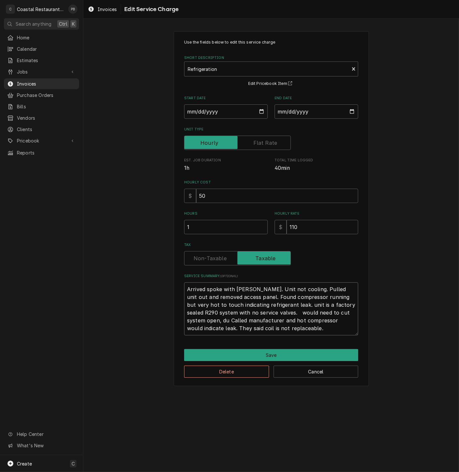
type textarea "Arrived spoke with Laura. Unit not cooling. Pulled unit out and removed access …"
type textarea "x"
type textarea "Arrived spoke with Laura. Unit not cooling. Pulled unit out and removed access …"
type textarea "x"
type textarea "Arrived spoke with Laura. Unit not cooling. Pulled unit out and removed access …"
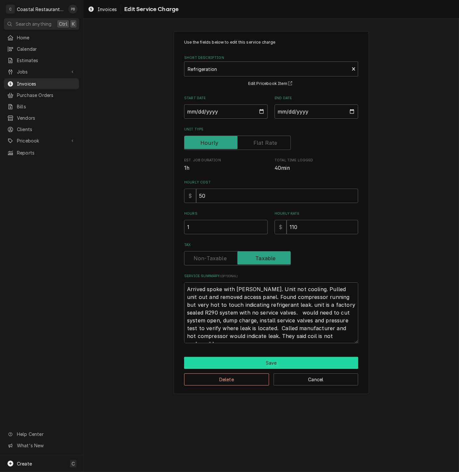
click at [272, 363] on button "Save" at bounding box center [271, 363] width 174 height 12
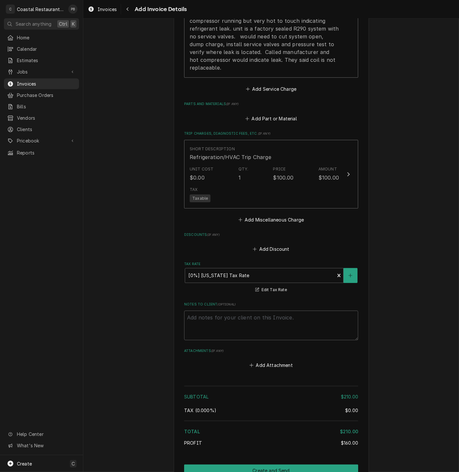
scroll to position [529, 0]
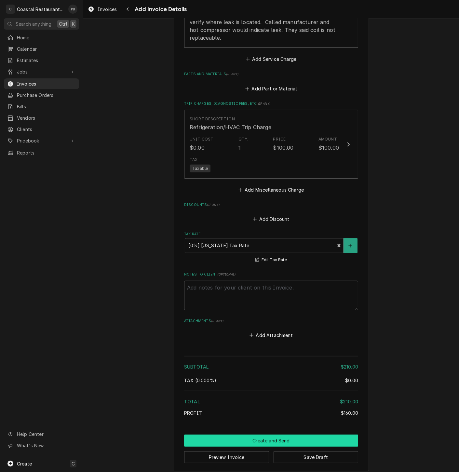
click at [275, 435] on button "Create and Send" at bounding box center [271, 441] width 174 height 12
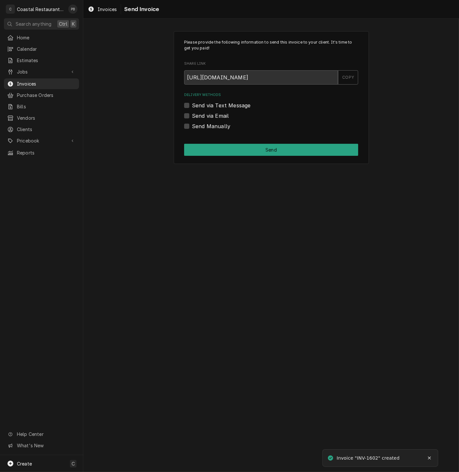
click at [190, 114] on div "Send via Email" at bounding box center [271, 116] width 174 height 8
click at [192, 116] on label "Send via Email" at bounding box center [210, 116] width 37 height 8
click at [192, 116] on input "Send via Email" at bounding box center [279, 119] width 174 height 14
checkbox input "true"
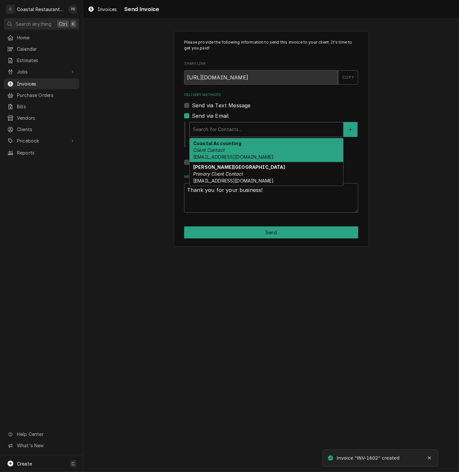
click at [229, 135] on div "Delivery Methods" at bounding box center [266, 130] width 147 height 12
click at [232, 148] on div "Coastal Accounting Client Contact [EMAIL_ADDRESS][DOMAIN_NAME]" at bounding box center [267, 150] width 154 height 24
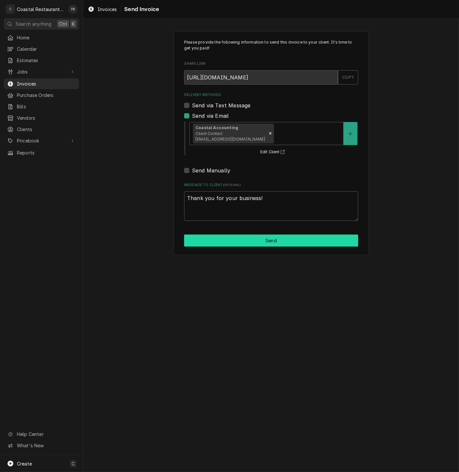
click at [259, 241] on button "Send" at bounding box center [271, 241] width 174 height 12
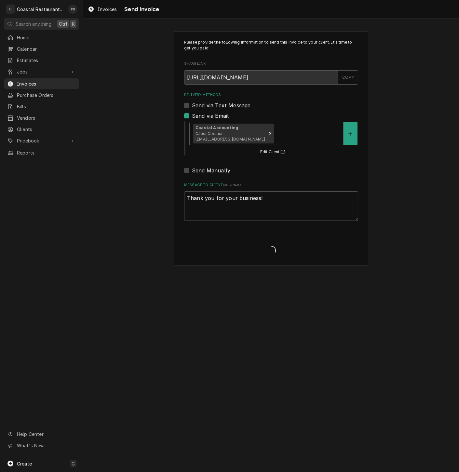
type textarea "x"
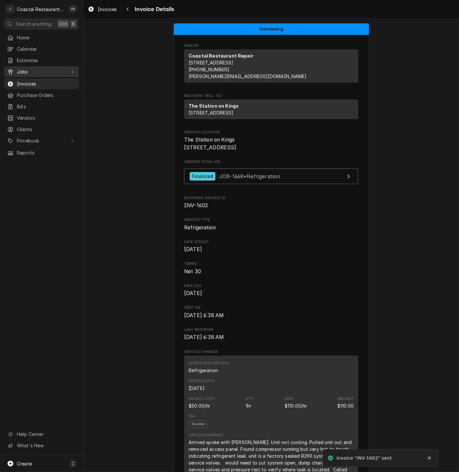
click at [43, 73] on span "Jobs" at bounding box center [41, 71] width 49 height 7
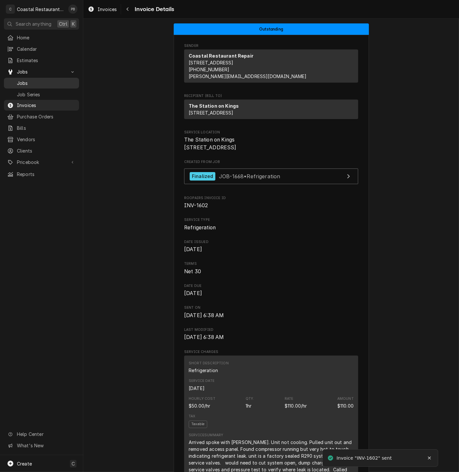
click at [42, 83] on span "Jobs" at bounding box center [46, 83] width 59 height 7
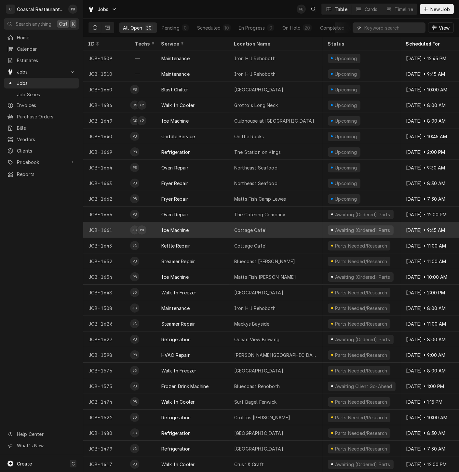
click at [214, 226] on div "Ice Machine" at bounding box center [192, 230] width 73 height 16
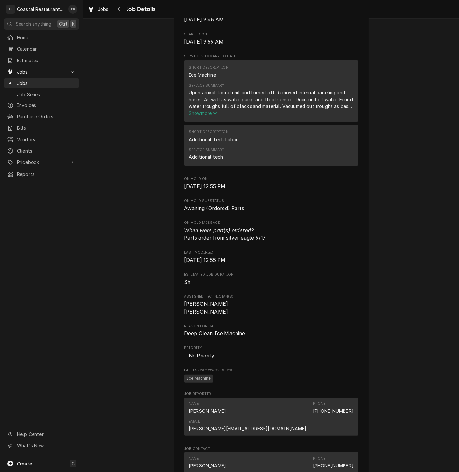
scroll to position [522, 0]
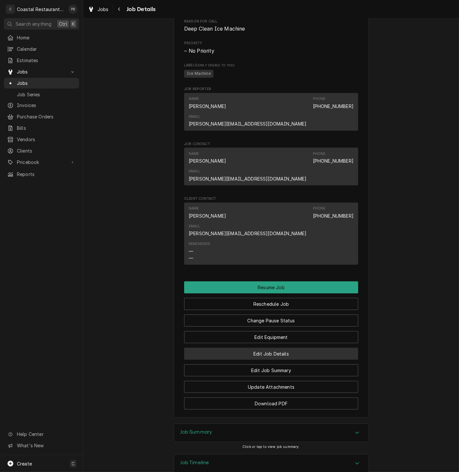
click at [275, 348] on button "Edit Job Details" at bounding box center [271, 354] width 174 height 12
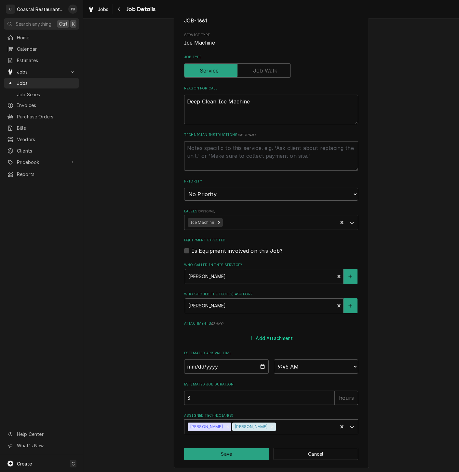
scroll to position [76, 0]
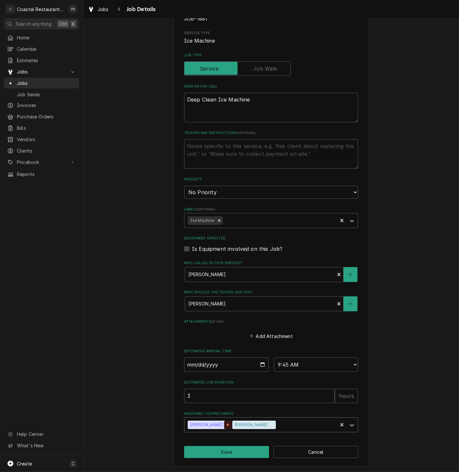
click at [227, 424] on icon "Remove James Gatton" at bounding box center [228, 425] width 2 height 2
click at [218, 453] on button "Save" at bounding box center [226, 452] width 85 height 12
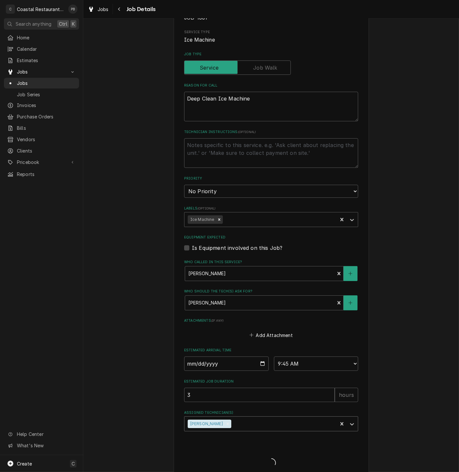
type textarea "x"
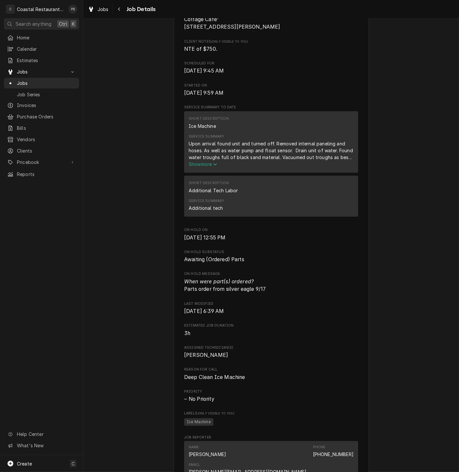
scroll to position [515, 0]
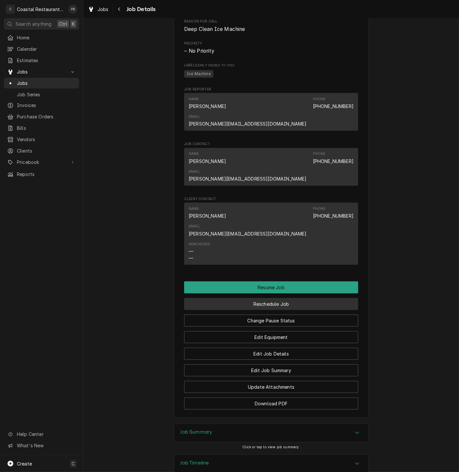
click at [273, 298] on button "Reschedule Job" at bounding box center [271, 304] width 174 height 12
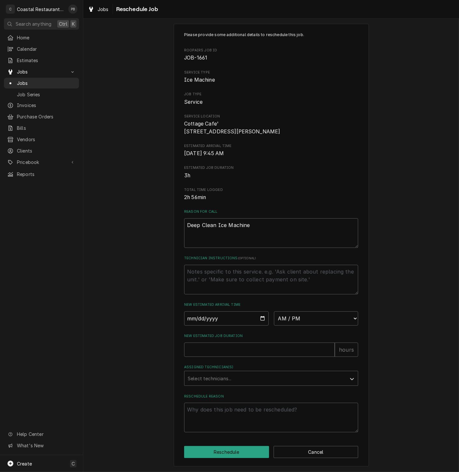
scroll to position [16, 0]
click at [259, 320] on input "Date" at bounding box center [226, 319] width 85 height 14
click at [259, 318] on input "Date" at bounding box center [226, 319] width 85 height 14
type textarea "x"
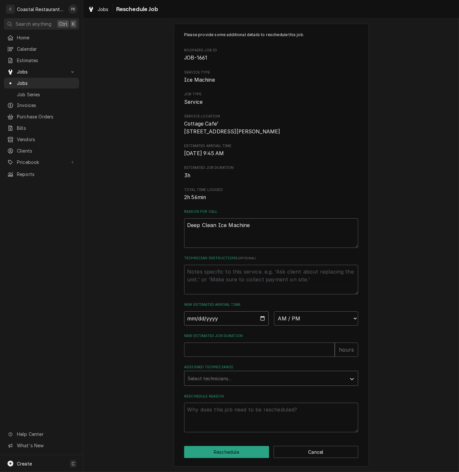
type input "2025-09-22"
click at [331, 314] on select "AM / PM 6:00 AM 6:15 AM 6:30 AM 6:45 AM 7:00 AM 7:15 AM 7:30 AM 7:45 AM 8:00 AM…" at bounding box center [316, 319] width 85 height 14
select select "10:00:00"
click at [274, 312] on select "AM / PM 6:00 AM 6:15 AM 6:30 AM 6:45 AM 7:00 AM 7:15 AM 7:30 AM 7:45 AM 8:00 AM…" at bounding box center [316, 319] width 85 height 14
click at [218, 353] on input "New Estimated Job Duration" at bounding box center [259, 350] width 151 height 14
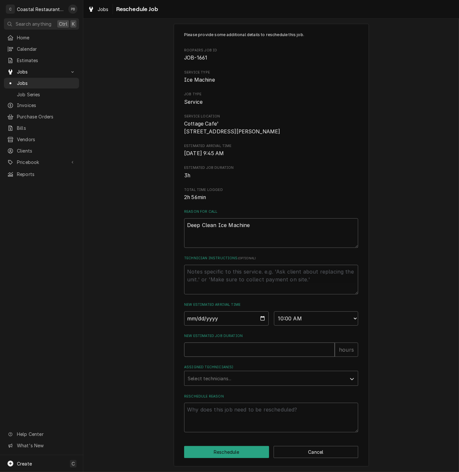
type textarea "x"
type input "1"
click at [228, 380] on div "Assigned Technician(s)" at bounding box center [265, 379] width 155 height 12
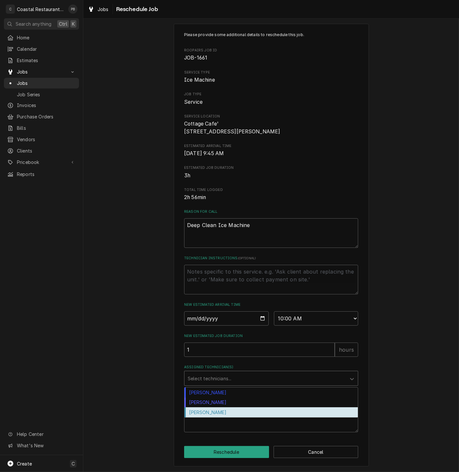
click at [224, 410] on div "[PERSON_NAME]" at bounding box center [272, 413] width 174 height 10
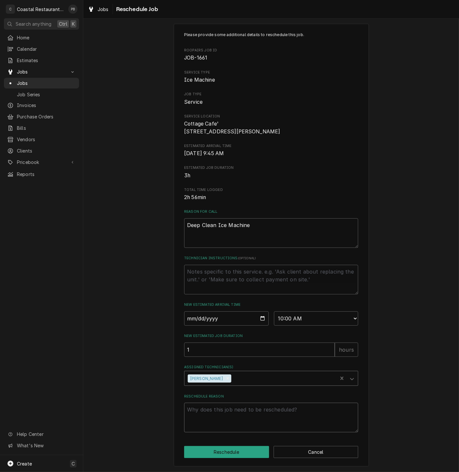
click at [234, 418] on textarea "Reschedule Reason" at bounding box center [271, 418] width 174 height 30
type textarea "x"
type textarea "p"
type textarea "x"
type textarea "pa"
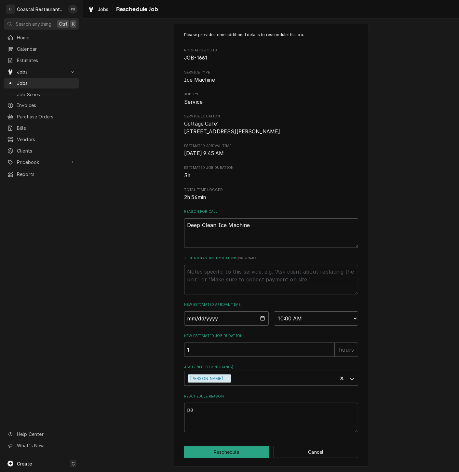
type textarea "x"
type textarea "par"
type textarea "x"
type textarea "part"
type textarea "x"
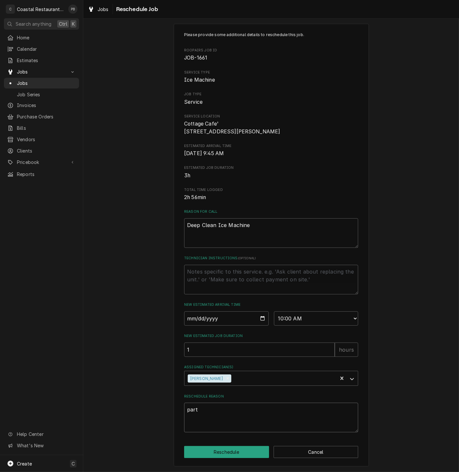
type textarea "parts"
type textarea "x"
type textarea "parts"
type textarea "x"
type textarea "parts a"
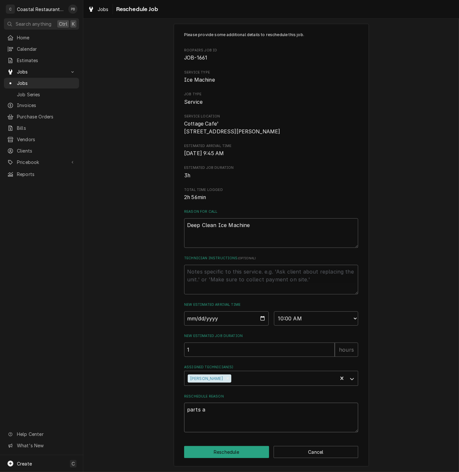
type textarea "x"
type textarea "parts ar"
type textarea "x"
type textarea "parts arr"
type textarea "x"
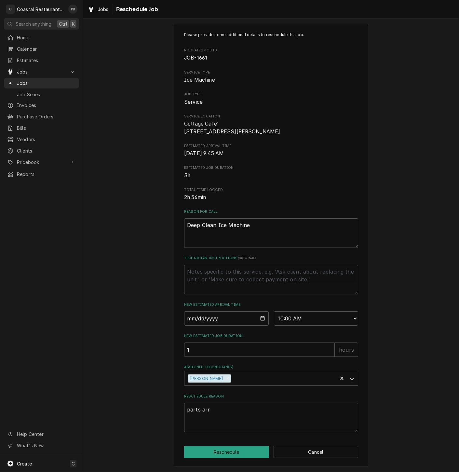
type textarea "parts arri"
type textarea "x"
type textarea "parts arriv"
type textarea "x"
type textarea "parts arrive"
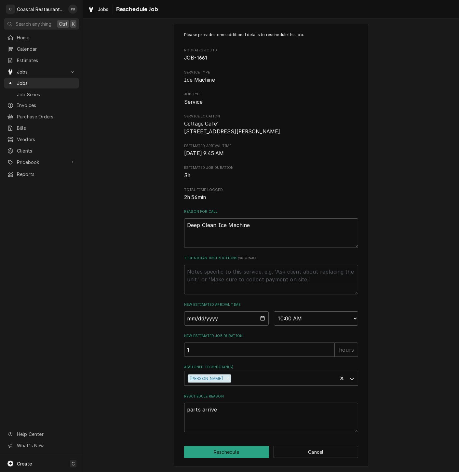
type textarea "x"
type textarea "parts arrived"
click at [234, 446] on button "Reschedule" at bounding box center [226, 452] width 85 height 12
type textarea "x"
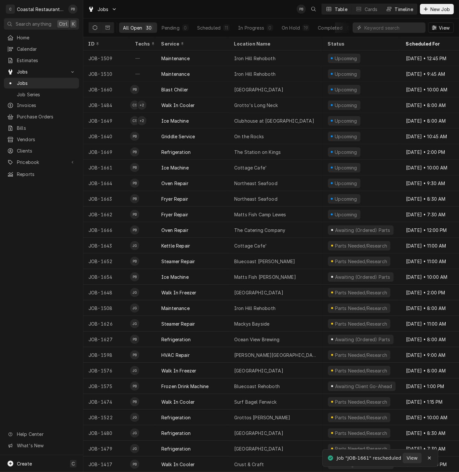
click at [399, 7] on div "Timeline" at bounding box center [404, 9] width 18 height 7
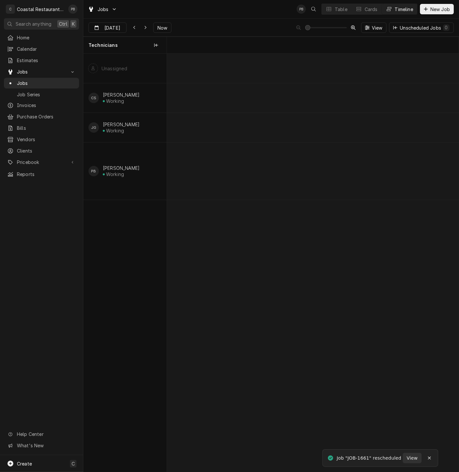
scroll to position [0, 5789]
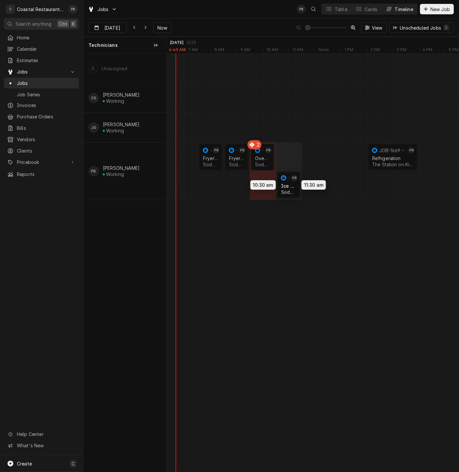
drag, startPoint x: 276, startPoint y: 185, endPoint x: 288, endPoint y: 184, distance: 12.1
click at [288, 184] on div "7:30 AM 8:30 AM JOB-1662 [PERSON_NAME] Repair Sodel Concepts | [GEOGRAPHIC_DATA…" at bounding box center [313, 263] width 292 height 418
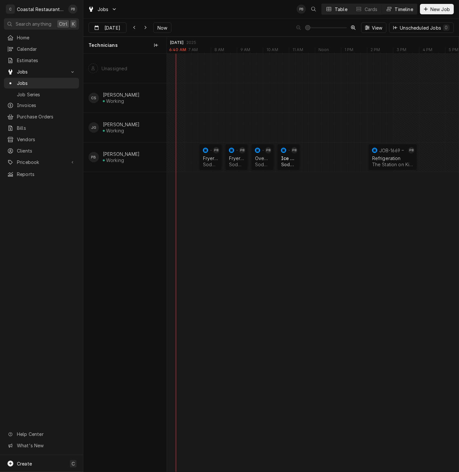
click at [338, 8] on div "Table" at bounding box center [341, 9] width 13 height 7
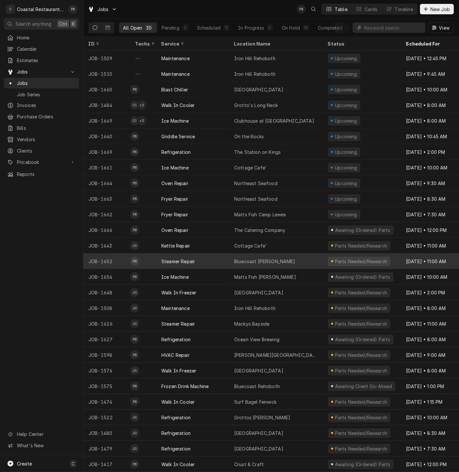
click at [212, 261] on div "Steamer Repair" at bounding box center [192, 262] width 73 height 16
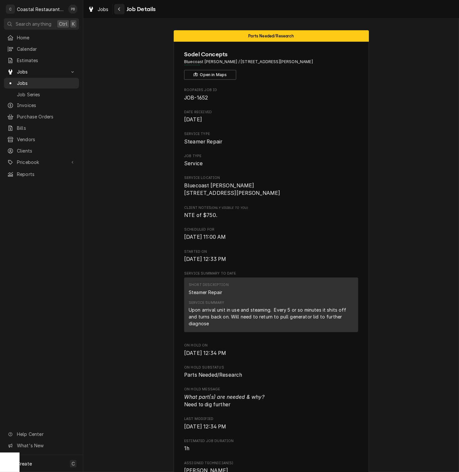
click at [119, 12] on div "Navigate back" at bounding box center [119, 9] width 7 height 7
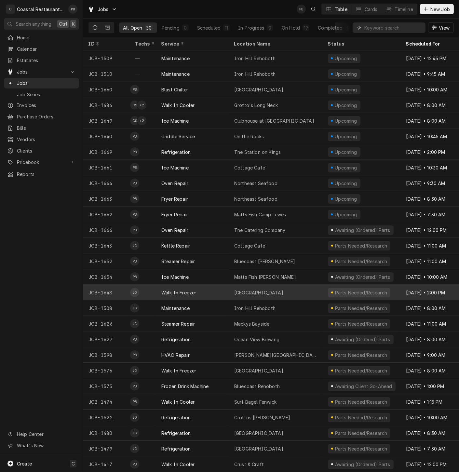
click at [210, 292] on div "Walk In Freezer" at bounding box center [192, 293] width 73 height 16
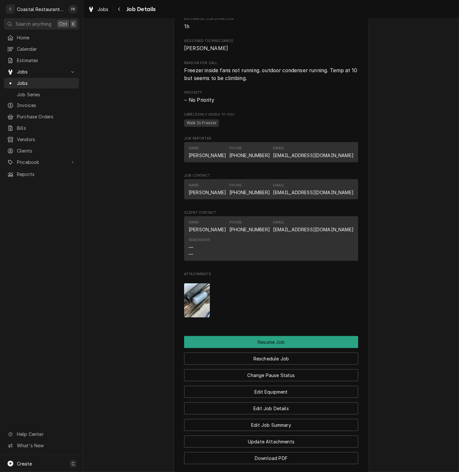
scroll to position [470, 0]
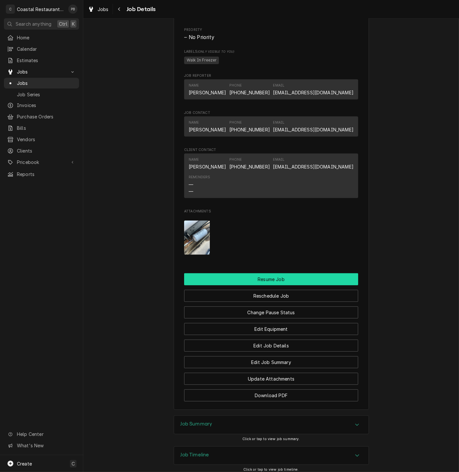
click at [274, 285] on button "Resume Job" at bounding box center [271, 279] width 174 height 12
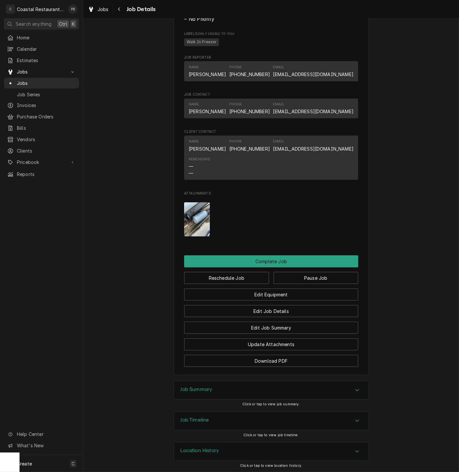
scroll to position [446, 0]
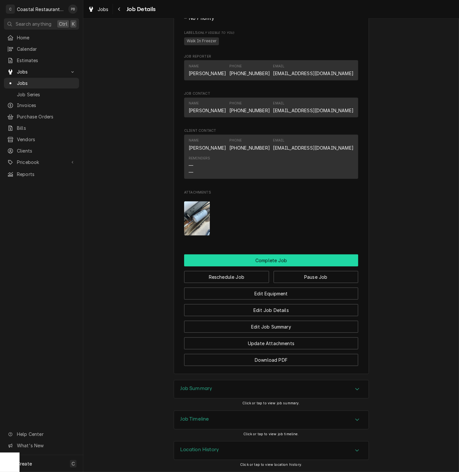
click at [272, 256] on button "Complete Job" at bounding box center [271, 261] width 174 height 12
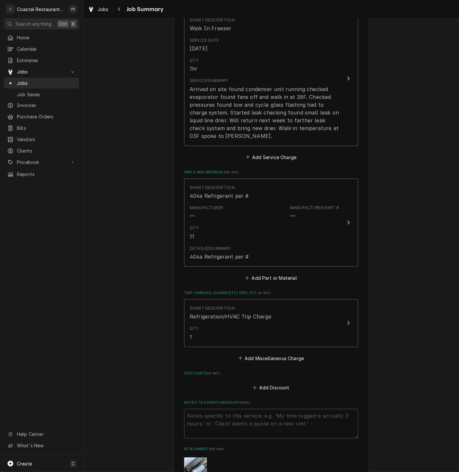
scroll to position [282, 0]
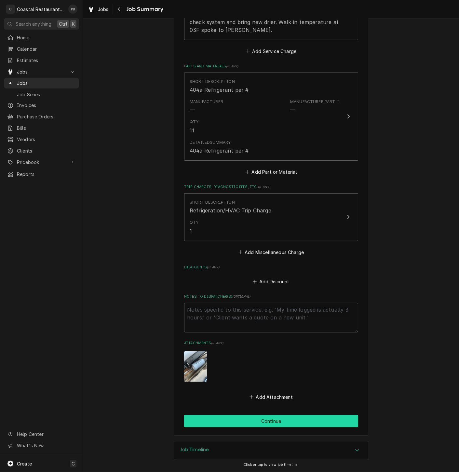
click at [283, 424] on button "Continue" at bounding box center [271, 421] width 174 height 12
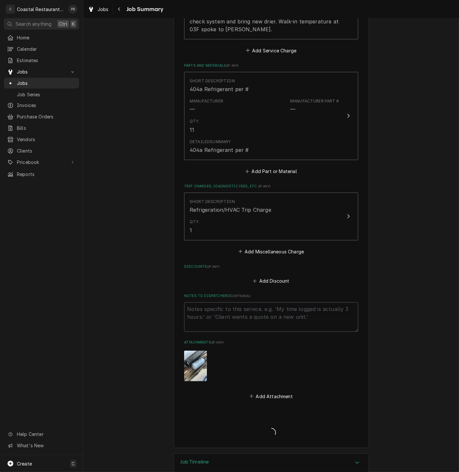
type textarea "x"
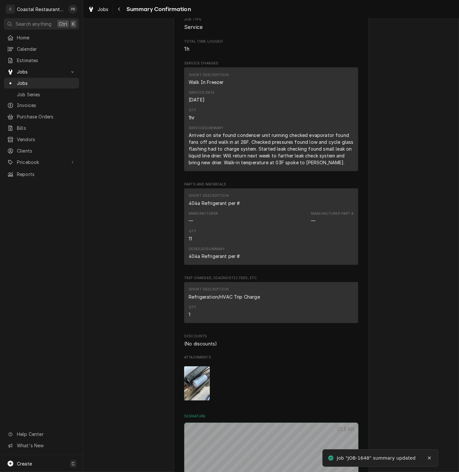
scroll to position [274, 0]
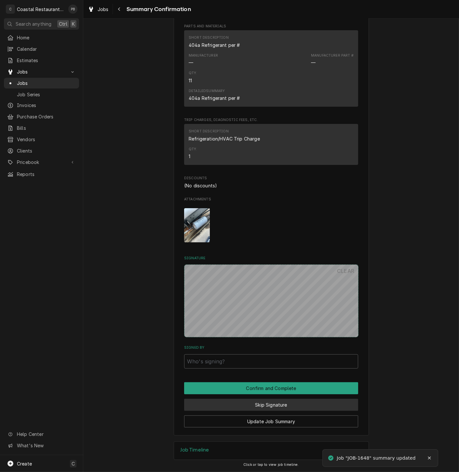
click at [273, 408] on button "Skip Signature" at bounding box center [271, 405] width 174 height 12
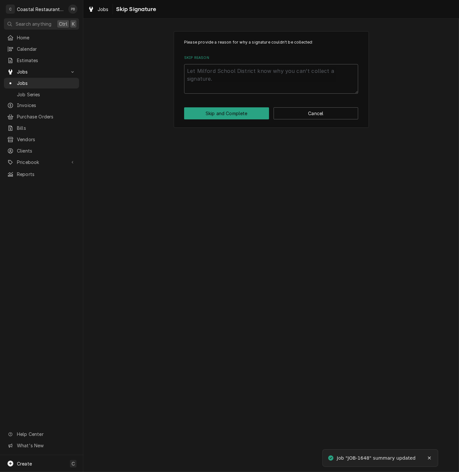
click at [248, 95] on div "Please provide a reason for why a signature couldn't be collected: Skip Reason …" at bounding box center [271, 79] width 195 height 97
click at [250, 83] on textarea "Skip Reason" at bounding box center [271, 79] width 174 height 30
type textarea "x"
type textarea "c"
type textarea "x"
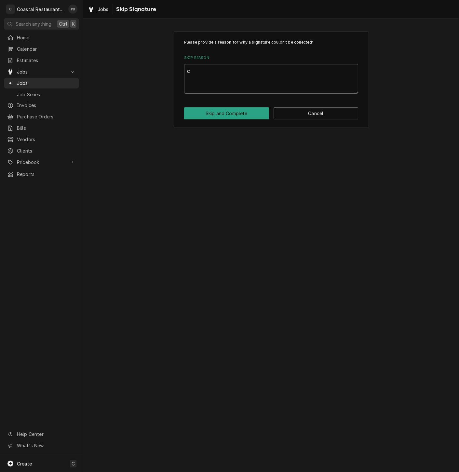
type textarea "co"
type textarea "x"
type textarea "com"
type textarea "x"
type textarea "comp"
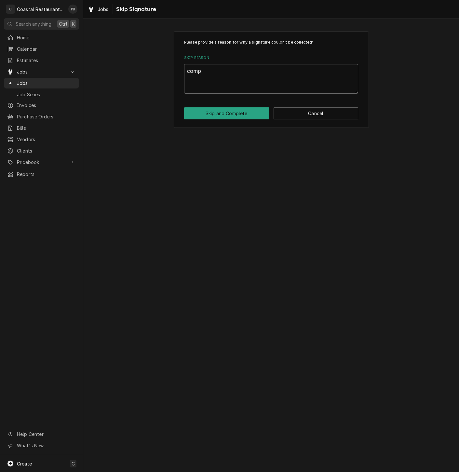
type textarea "x"
type textarea "compl"
type textarea "x"
type textarea "comple"
type textarea "x"
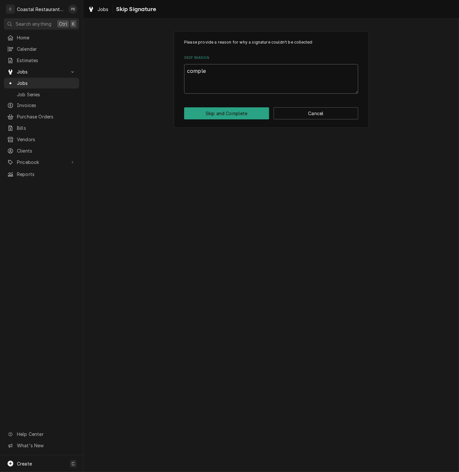
type textarea "complet"
type textarea "x"
type textarea "complete"
type textarea "x"
type textarea "completed"
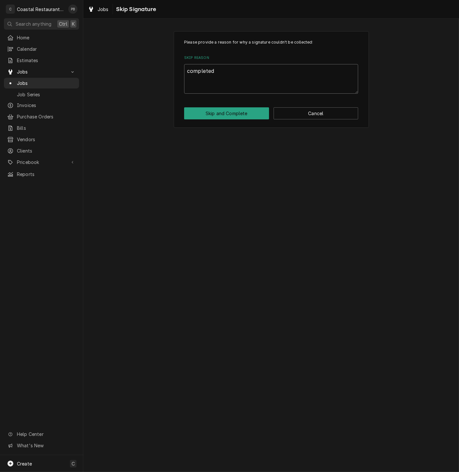
type textarea "x"
type textarea "completed"
type textarea "x"
type textarea "completed o"
type textarea "x"
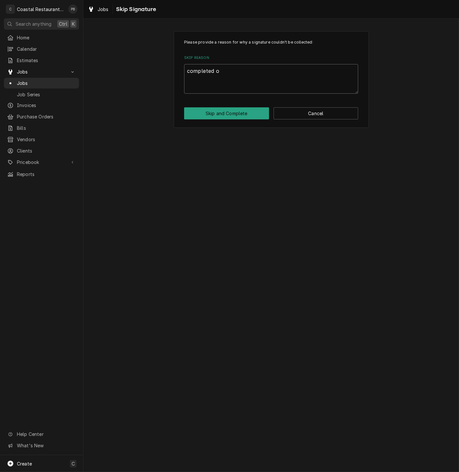
type textarea "completed of"
type textarea "x"
type textarea "completed off"
type textarea "x"
type textarea "completed offs"
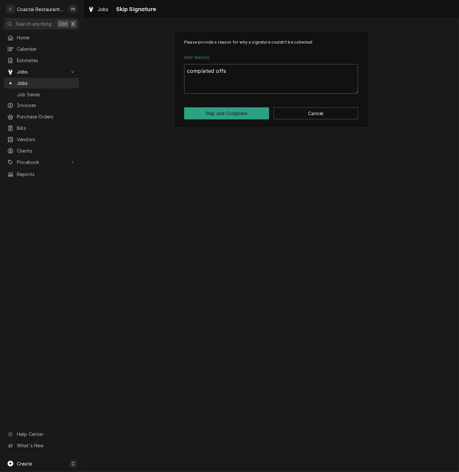
type textarea "x"
type textarea "completed offsi"
type textarea "x"
type textarea "completed offsit"
type textarea "x"
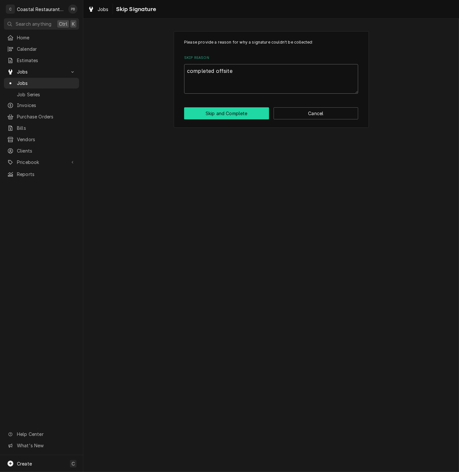
type textarea "completed offsite"
click at [226, 112] on button "Skip and Complete" at bounding box center [226, 113] width 85 height 12
type textarea "x"
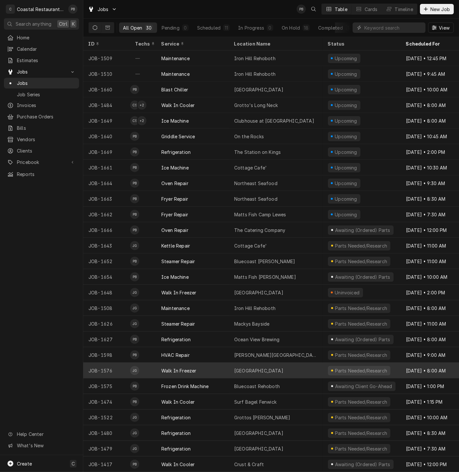
click at [243, 369] on div "[GEOGRAPHIC_DATA]" at bounding box center [258, 371] width 49 height 7
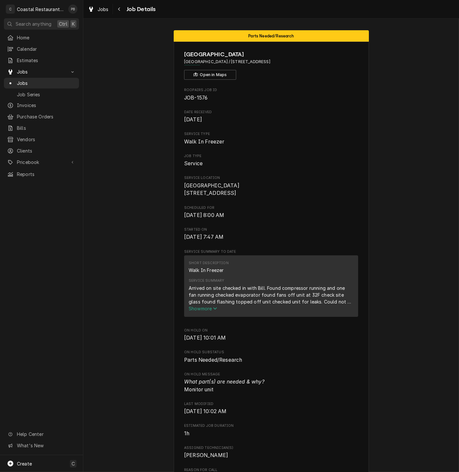
click at [208, 312] on span "Show more" at bounding box center [203, 309] width 29 height 6
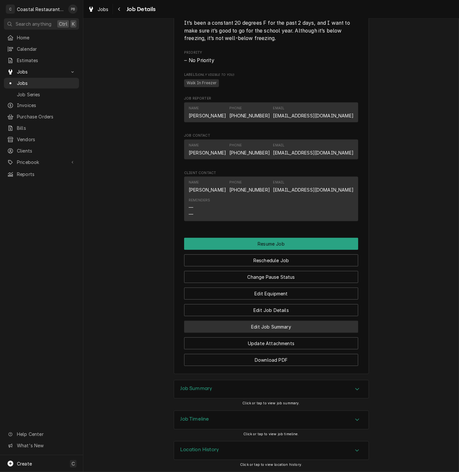
scroll to position [478, 0]
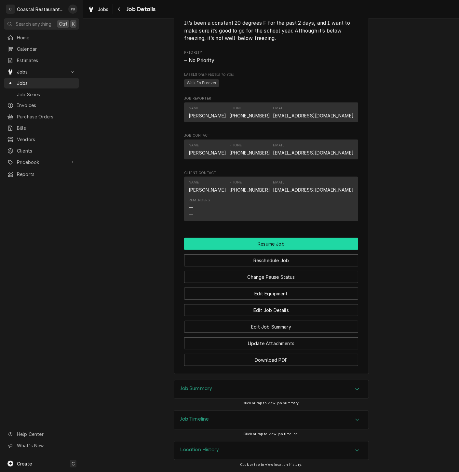
click at [277, 238] on button "Resume Job" at bounding box center [271, 244] width 174 height 12
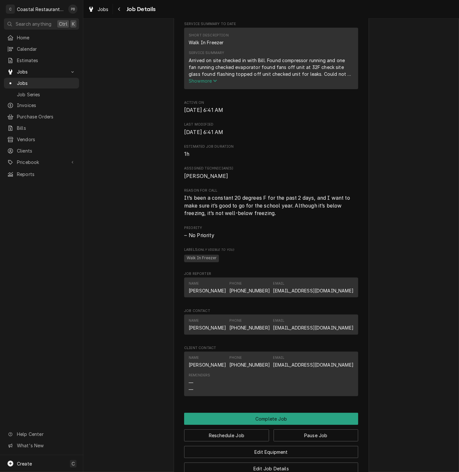
scroll to position [395, 0]
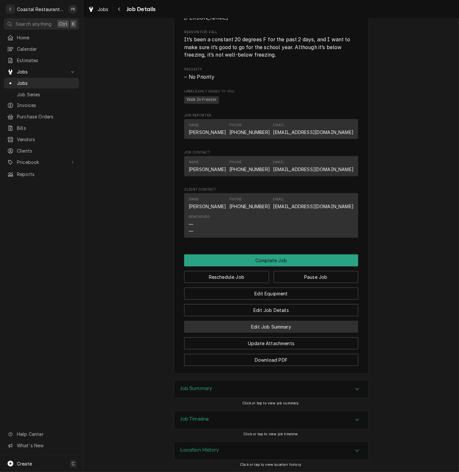
click at [270, 325] on button "Edit Job Summary" at bounding box center [271, 327] width 174 height 12
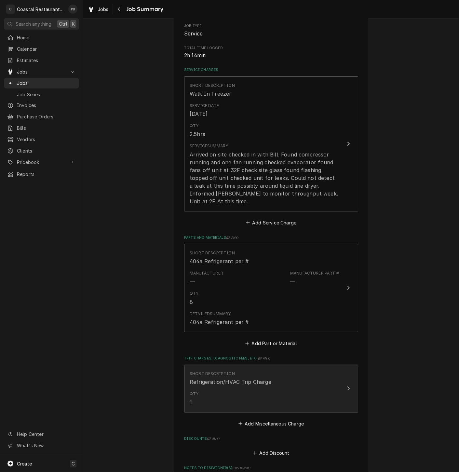
scroll to position [235, 0]
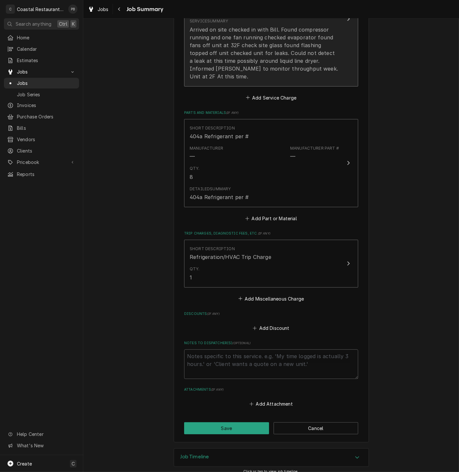
click at [352, 35] on button "Short Description Walk In Freezer Service Date [DATE] Qty. 2.5hrs Service Summa…" at bounding box center [271, 18] width 174 height 135
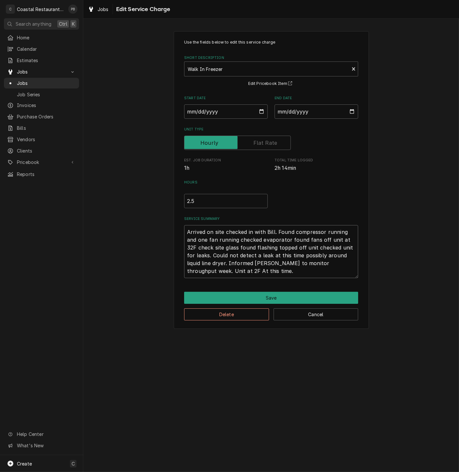
click at [298, 264] on textarea "Arrived on site checked in with Bill. Found compressor running and one fan runn…" at bounding box center [271, 251] width 174 height 53
type textarea "x"
type textarea "Arrived on site checked in with Bill. Found compressor running and one fan runn…"
type textarea "x"
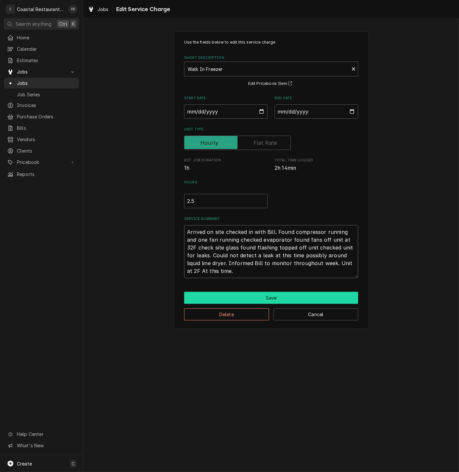
type textarea "Arrived on site checked in with Bill. Found compressor running and one fan runn…"
click at [295, 297] on button "Save" at bounding box center [271, 298] width 174 height 12
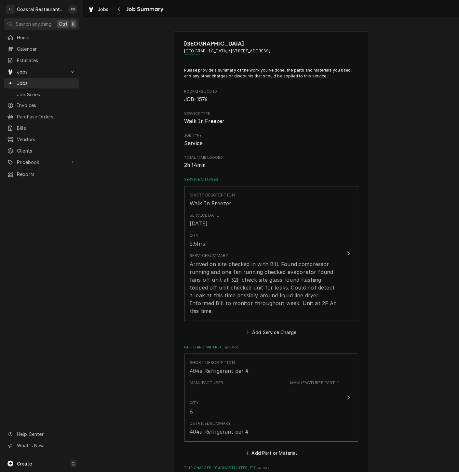
scroll to position [233, 0]
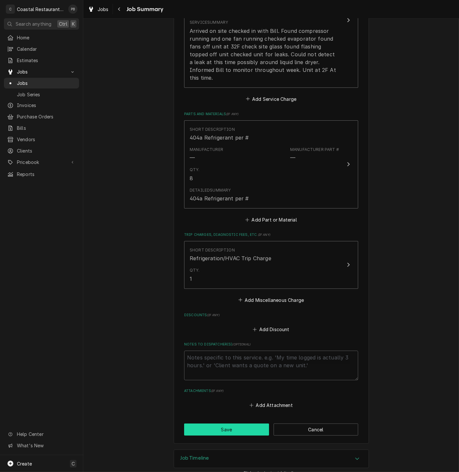
click at [237, 428] on button "Save" at bounding box center [226, 430] width 85 height 12
type textarea "x"
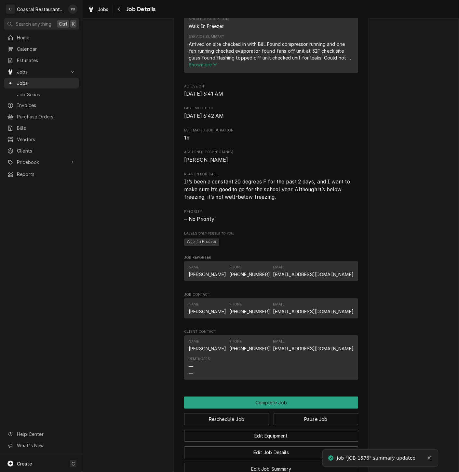
scroll to position [395, 0]
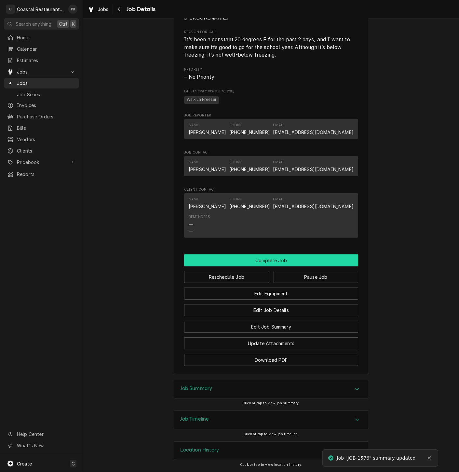
click at [280, 258] on button "Complete Job" at bounding box center [271, 261] width 174 height 12
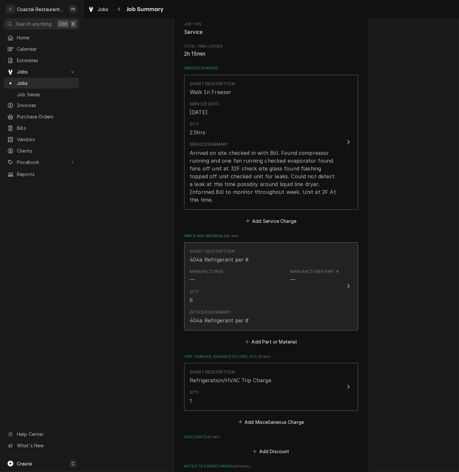
scroll to position [235, 0]
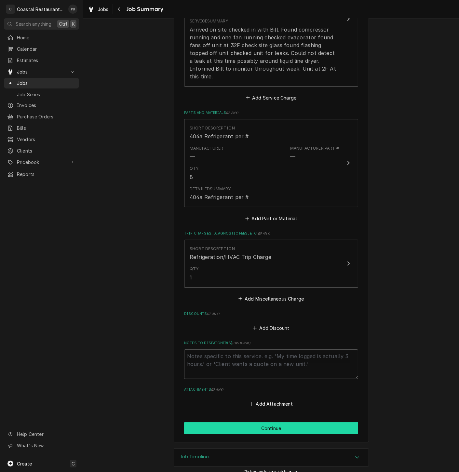
click at [260, 423] on button "Continue" at bounding box center [271, 429] width 174 height 12
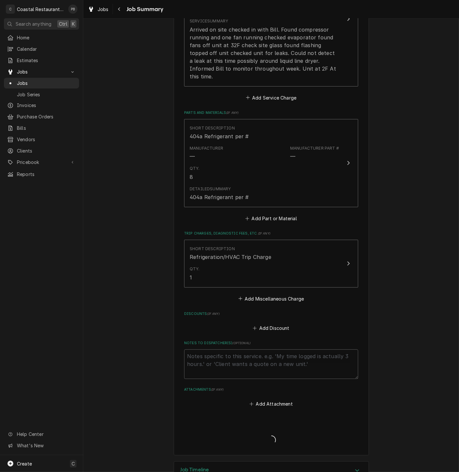
type textarea "x"
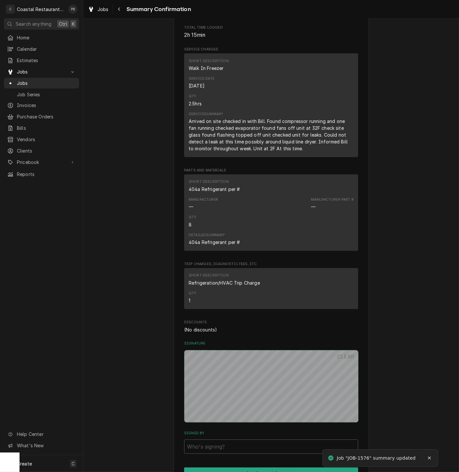
scroll to position [216, 0]
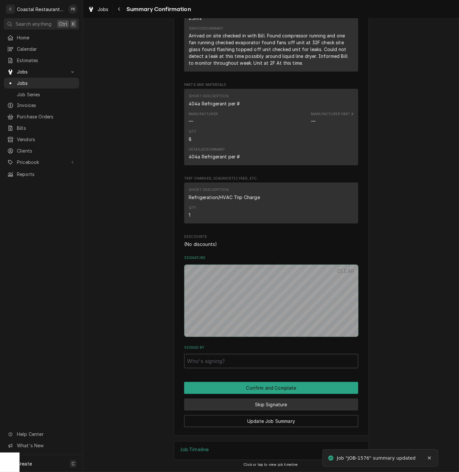
click at [255, 407] on button "Skip Signature" at bounding box center [271, 405] width 174 height 12
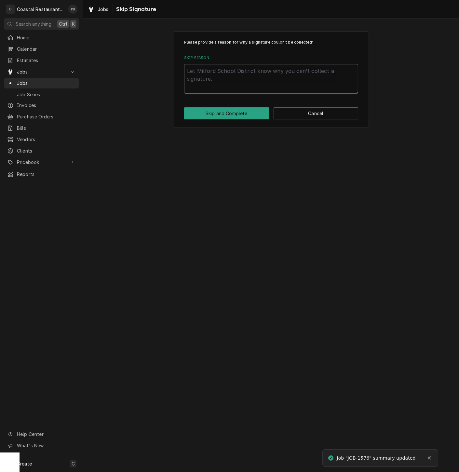
click at [254, 84] on textarea "Skip Reason" at bounding box center [271, 79] width 174 height 30
type textarea "x"
type textarea "c"
type textarea "x"
type textarea "co"
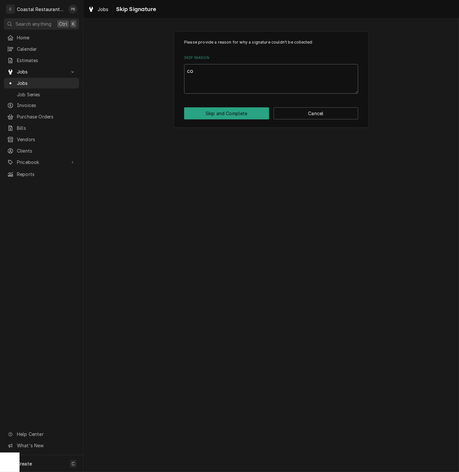
type textarea "x"
type textarea "com"
type textarea "x"
type textarea "comp"
type textarea "x"
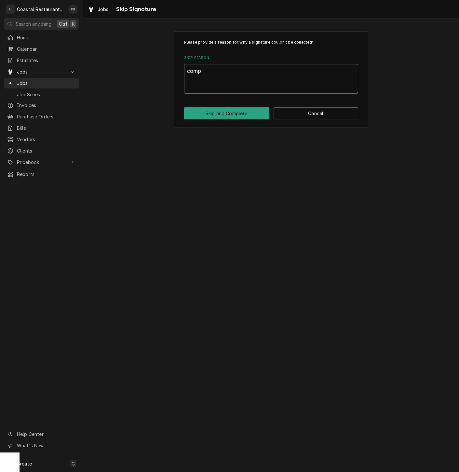
type textarea "compl"
type textarea "x"
type textarea "comple"
type textarea "x"
type textarea "complet"
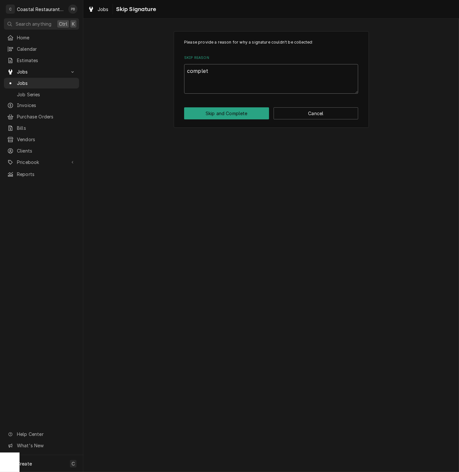
type textarea "x"
type textarea "complete"
type textarea "x"
type textarea "completed"
type textarea "x"
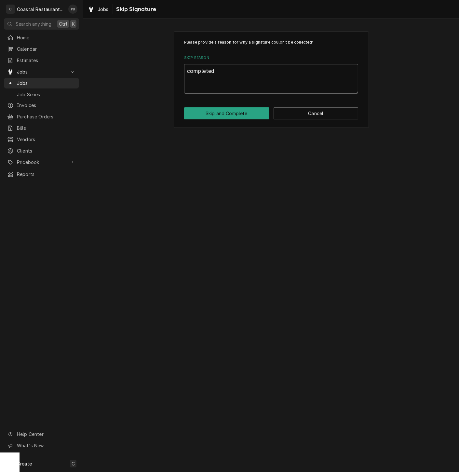
type textarea "completed"
type textarea "x"
type textarea "completed o"
type textarea "x"
type textarea "completed of"
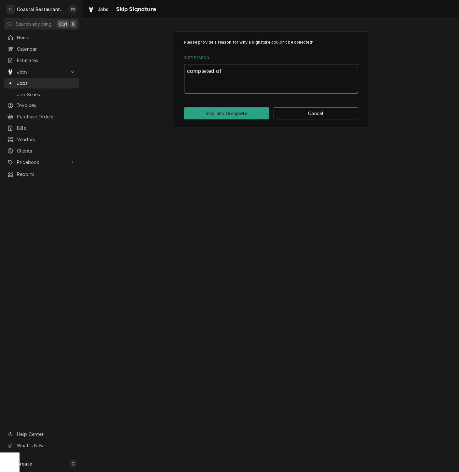
type textarea "x"
type textarea "completed off"
type textarea "x"
type textarea "completed offs"
type textarea "x"
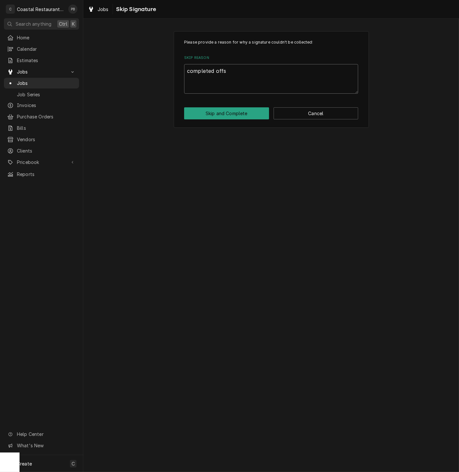
type textarea "completed offsi"
type textarea "x"
type textarea "completed offsit"
type textarea "x"
type textarea "completed offsite"
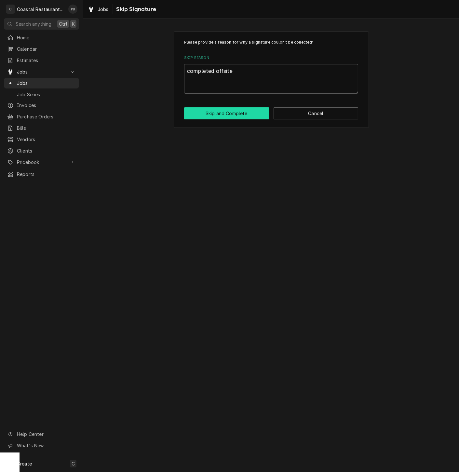
click at [240, 112] on button "Skip and Complete" at bounding box center [226, 113] width 85 height 12
type textarea "x"
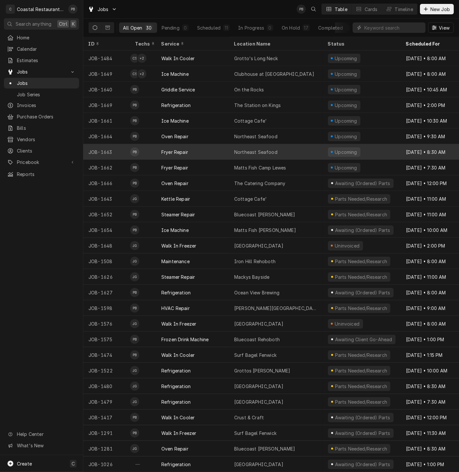
scroll to position [51, 0]
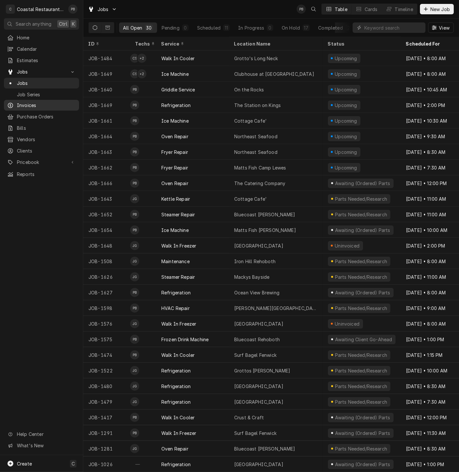
click at [39, 103] on span "Invoices" at bounding box center [46, 105] width 59 height 7
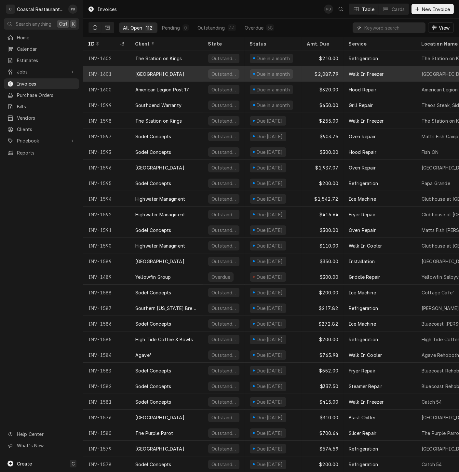
click at [171, 71] on div "[GEOGRAPHIC_DATA]" at bounding box center [159, 74] width 49 height 7
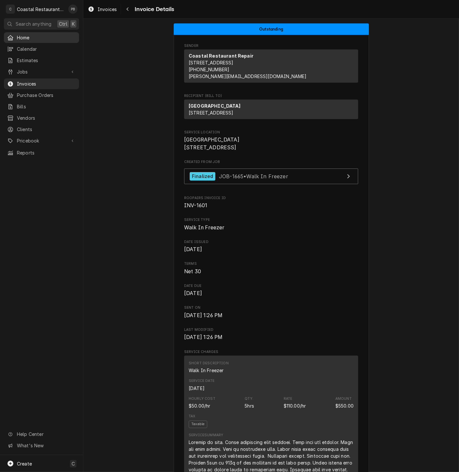
click at [35, 37] on span "Home" at bounding box center [46, 37] width 59 height 7
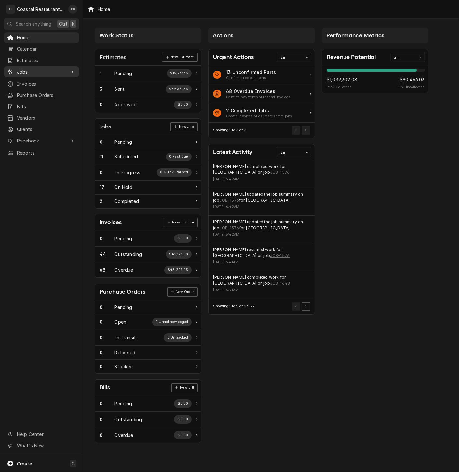
click at [33, 68] on span "Jobs" at bounding box center [41, 71] width 49 height 7
click at [20, 80] on span "Jobs" at bounding box center [46, 83] width 59 height 7
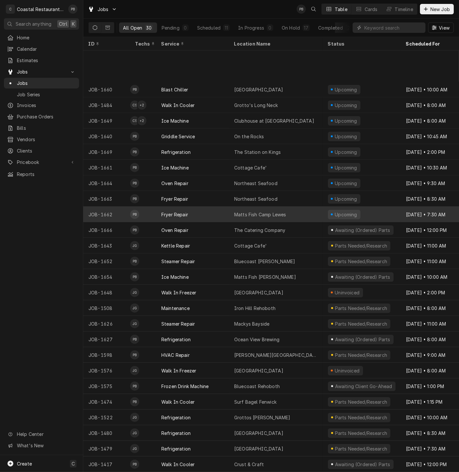
scroll to position [51, 0]
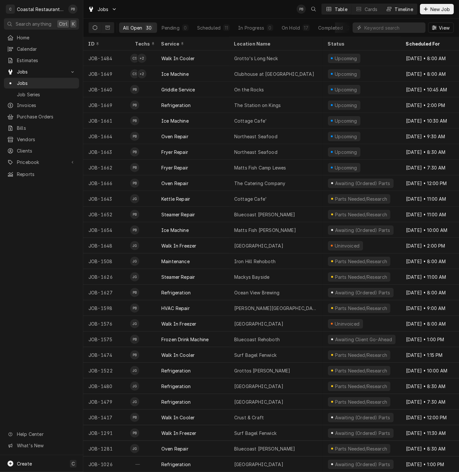
click at [410, 5] on button "Timeline" at bounding box center [399, 9] width 35 height 10
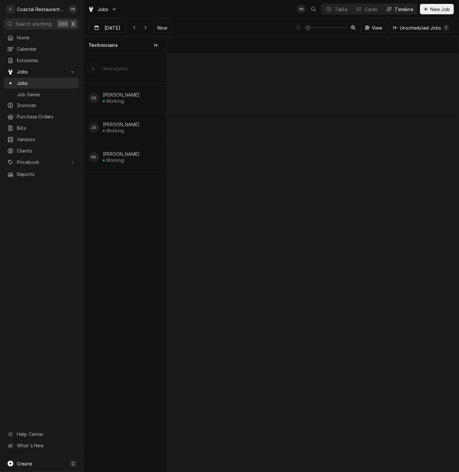
scroll to position [0, 5789]
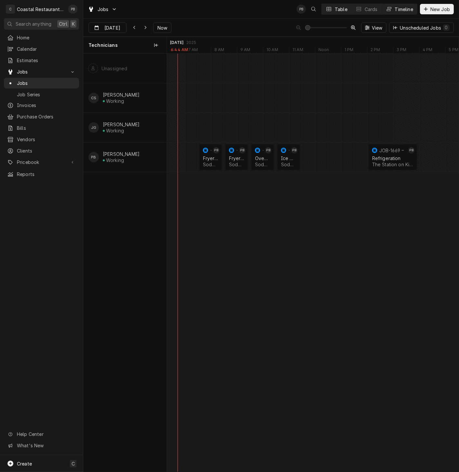
click at [331, 11] on div "Dynamic Content Wrapper" at bounding box center [329, 9] width 7 height 7
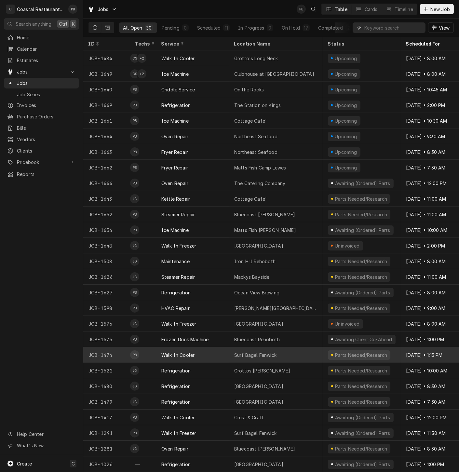
scroll to position [51, 0]
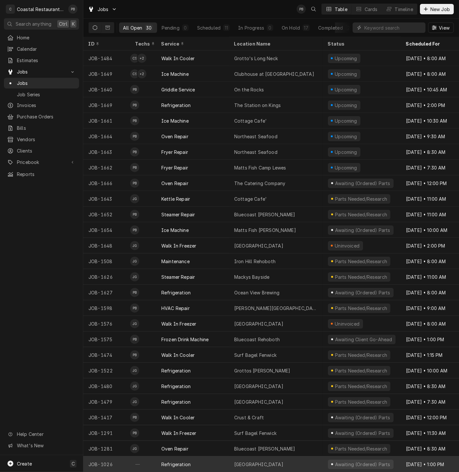
click at [201, 459] on div "Refrigeration" at bounding box center [192, 465] width 73 height 16
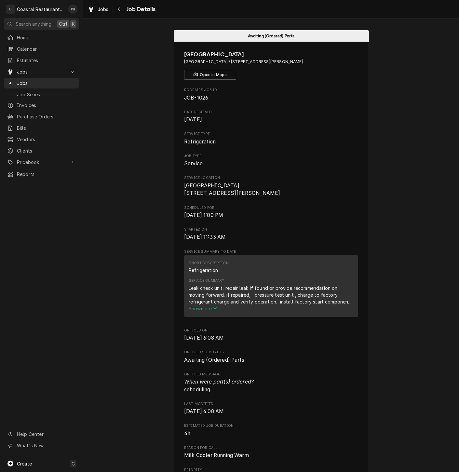
click at [201, 312] on button "Show more" at bounding box center [271, 308] width 165 height 7
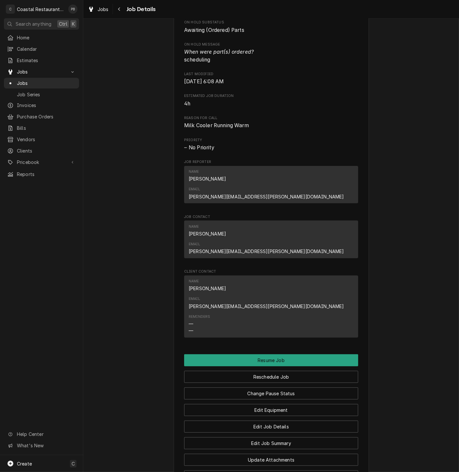
scroll to position [398, 0]
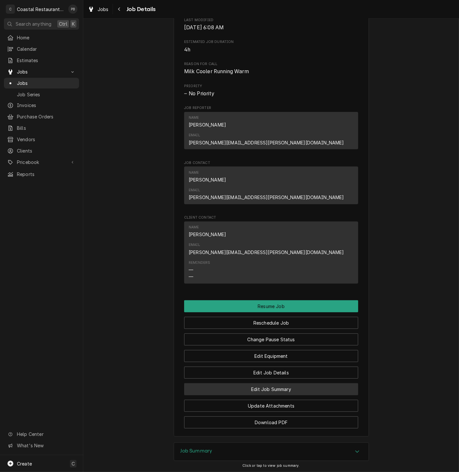
click at [292, 383] on button "Edit Job Summary" at bounding box center [271, 389] width 174 height 12
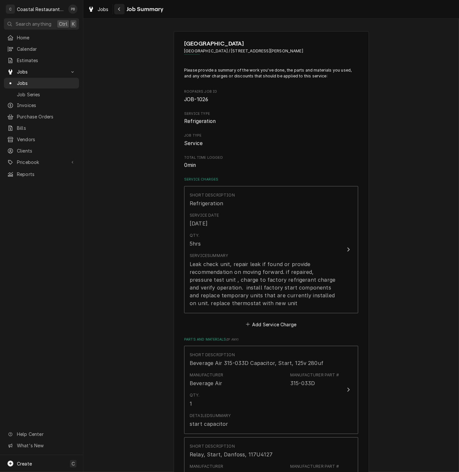
click at [119, 7] on icon "Navigate back" at bounding box center [119, 9] width 3 height 5
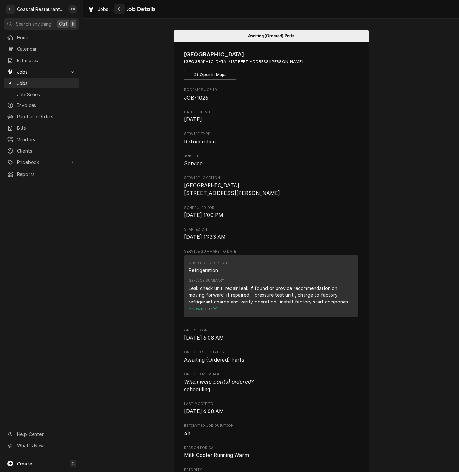
click at [119, 4] on button "Navigate back" at bounding box center [119, 9] width 10 height 10
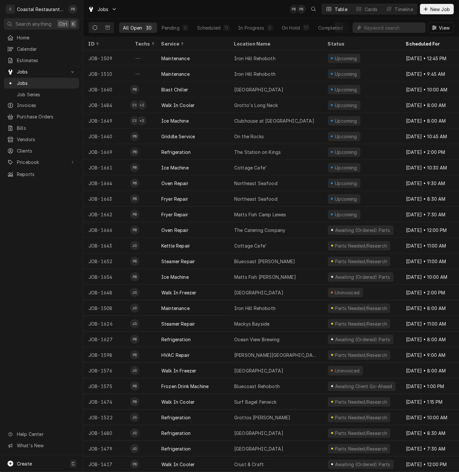
click at [12, 8] on div "C" at bounding box center [10, 9] width 9 height 9
click at [11, 8] on div "C" at bounding box center [10, 9] width 9 height 9
click at [72, 8] on div "Phill Blush's Avatar" at bounding box center [72, 9] width 9 height 9
click at [96, 23] on div "Settings" at bounding box center [104, 22] width 49 height 7
